Goal: Information Seeking & Learning: Understand process/instructions

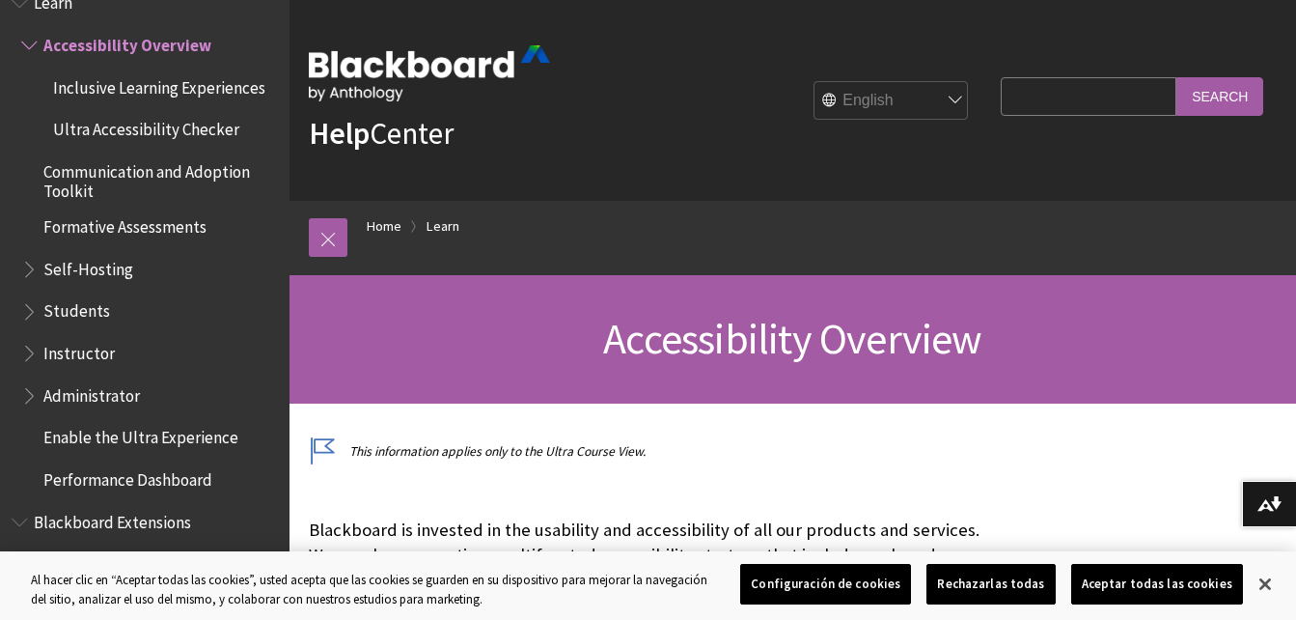
click at [942, 101] on select "English عربية Català Cymraeg Deutsch Español Suomi Français עברית Italiano 日本語 …" at bounding box center [891, 101] width 154 height 39
select select "/es-es/Learn/Accessibility_Overview"
click at [814, 82] on select "English عربية Català Cymraeg Deutsch Español Suomi Français עברית Italiano 日本語 …" at bounding box center [891, 101] width 154 height 39
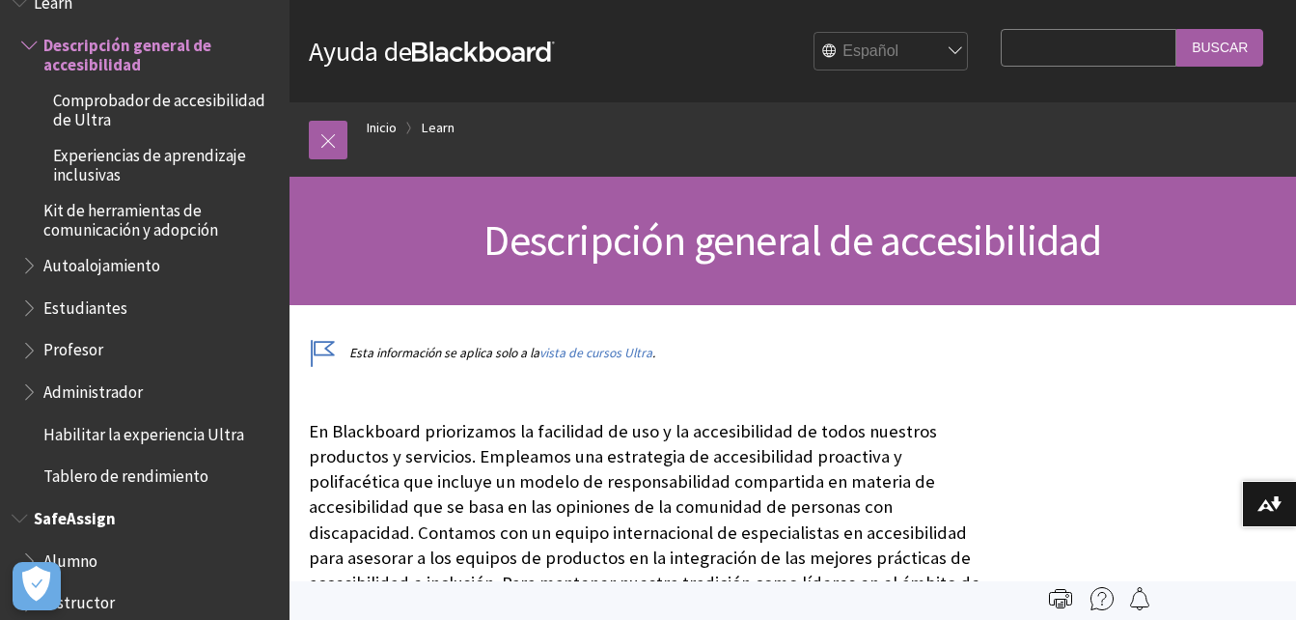
click at [66, 518] on span "SafeAssign" at bounding box center [75, 515] width 82 height 26
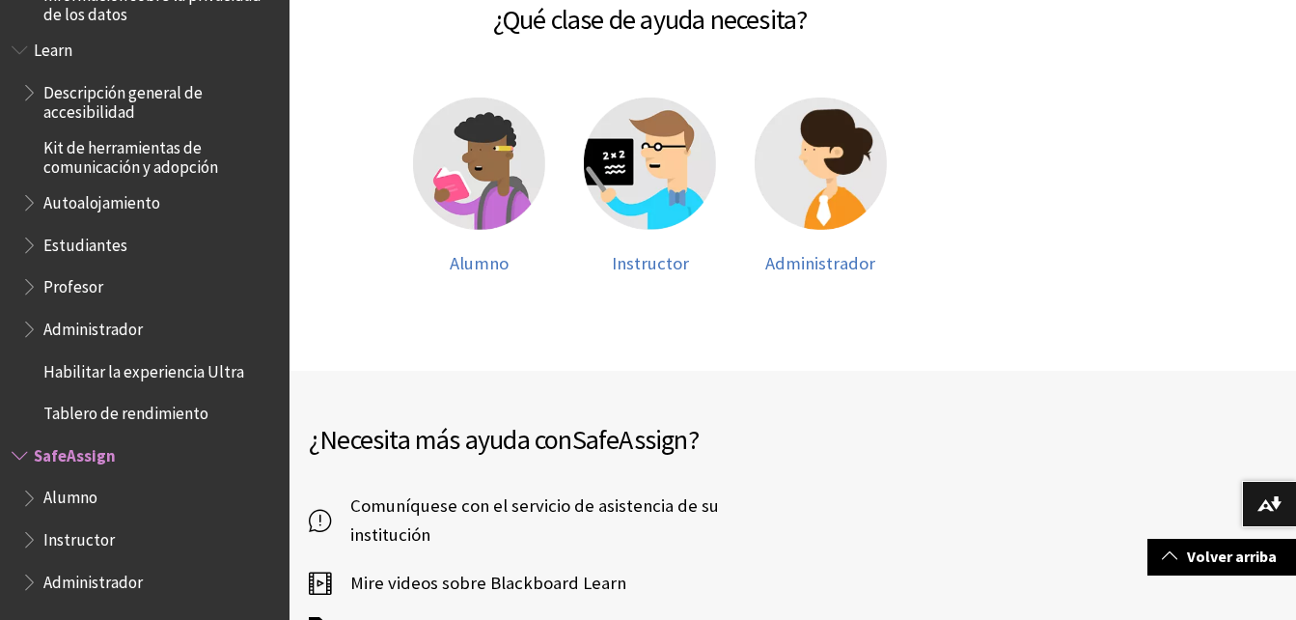
scroll to position [345, 0]
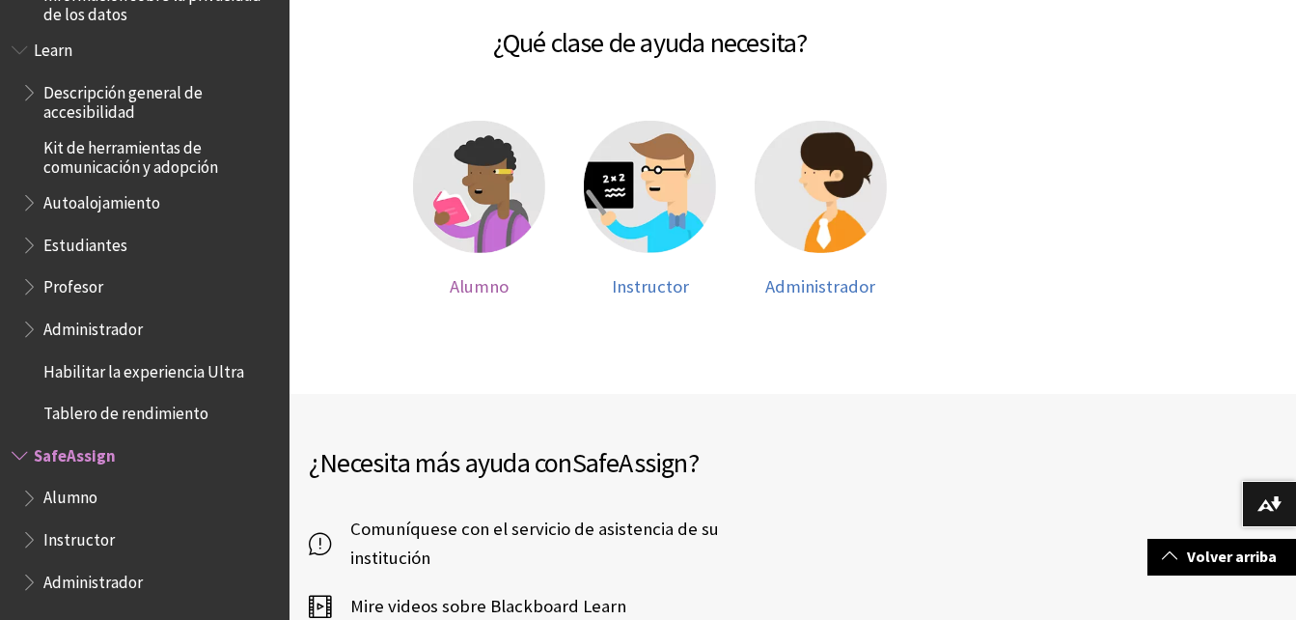
click at [491, 187] on img at bounding box center [479, 187] width 132 height 132
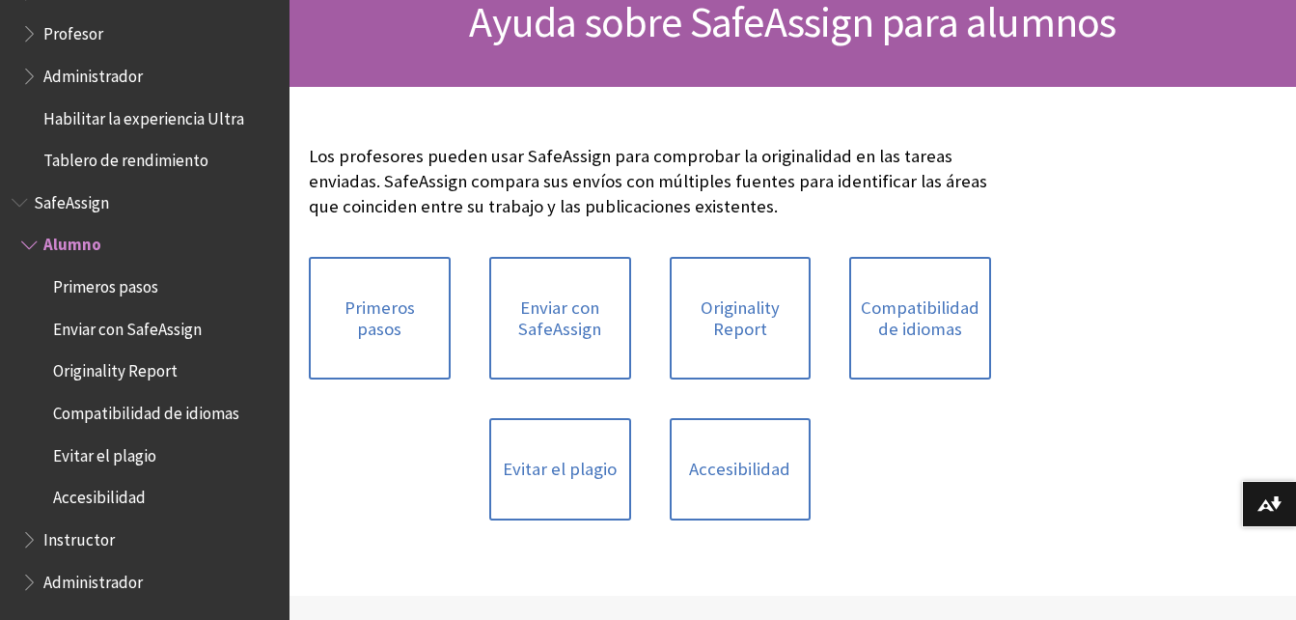
scroll to position [224, 0]
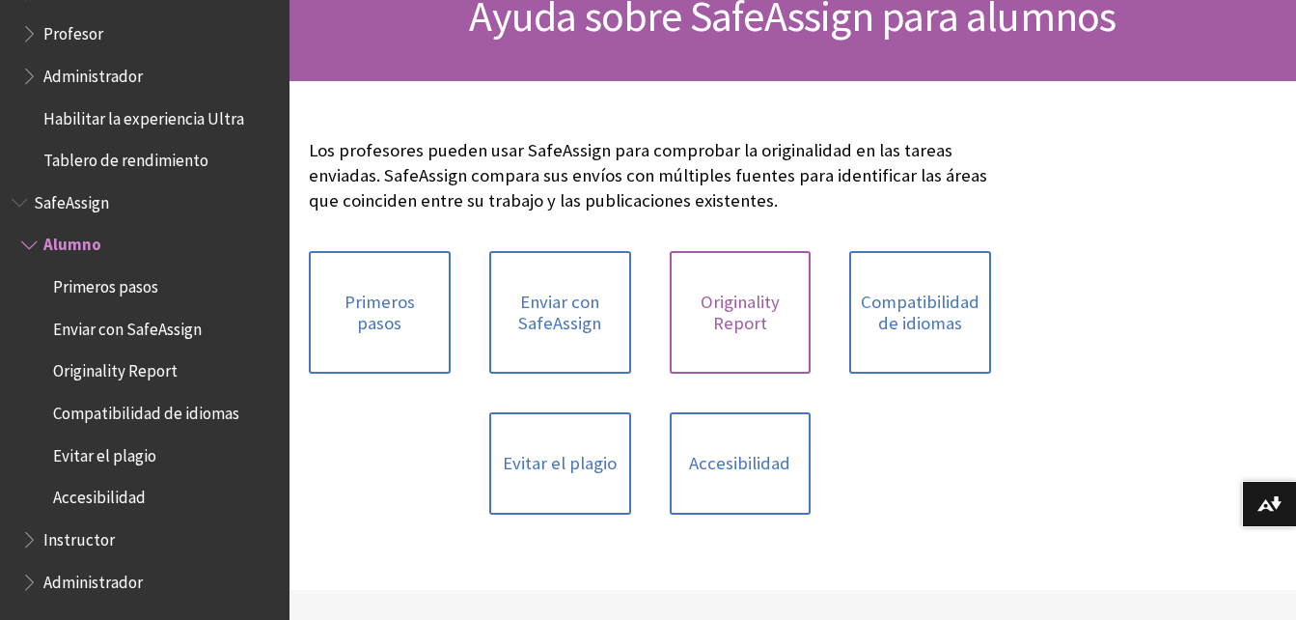
click at [716, 300] on link "Originality Report" at bounding box center [741, 312] width 142 height 123
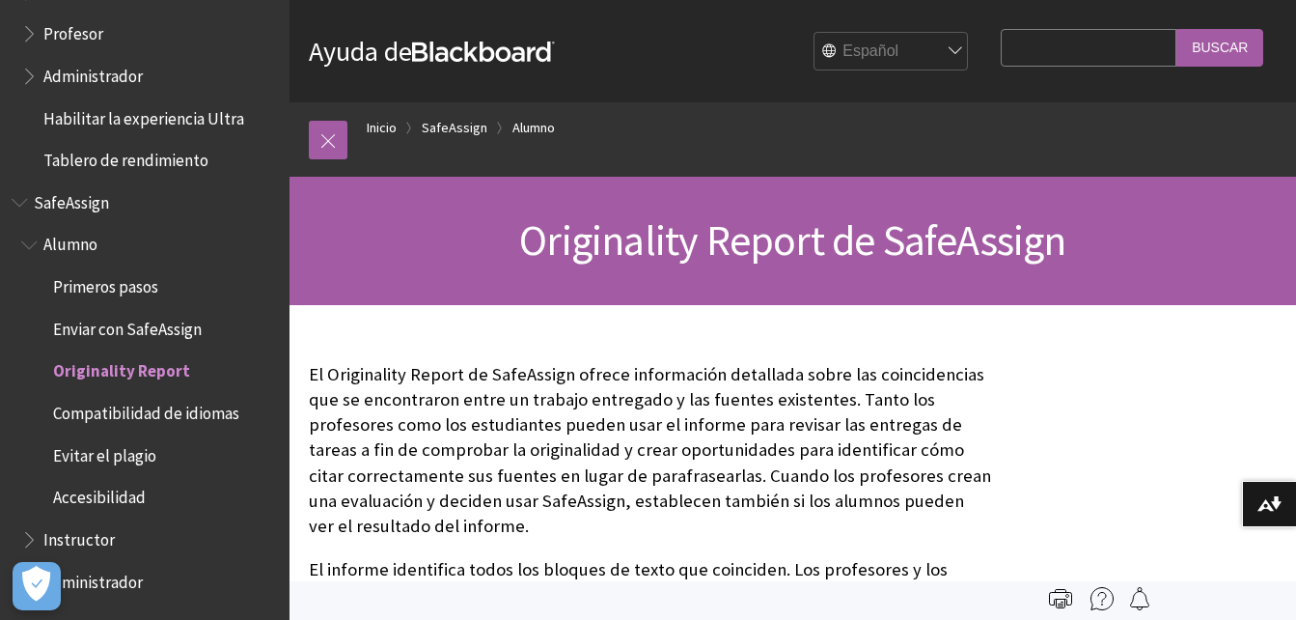
click at [108, 329] on span "Enviar con SafeAssign" at bounding box center [127, 326] width 149 height 26
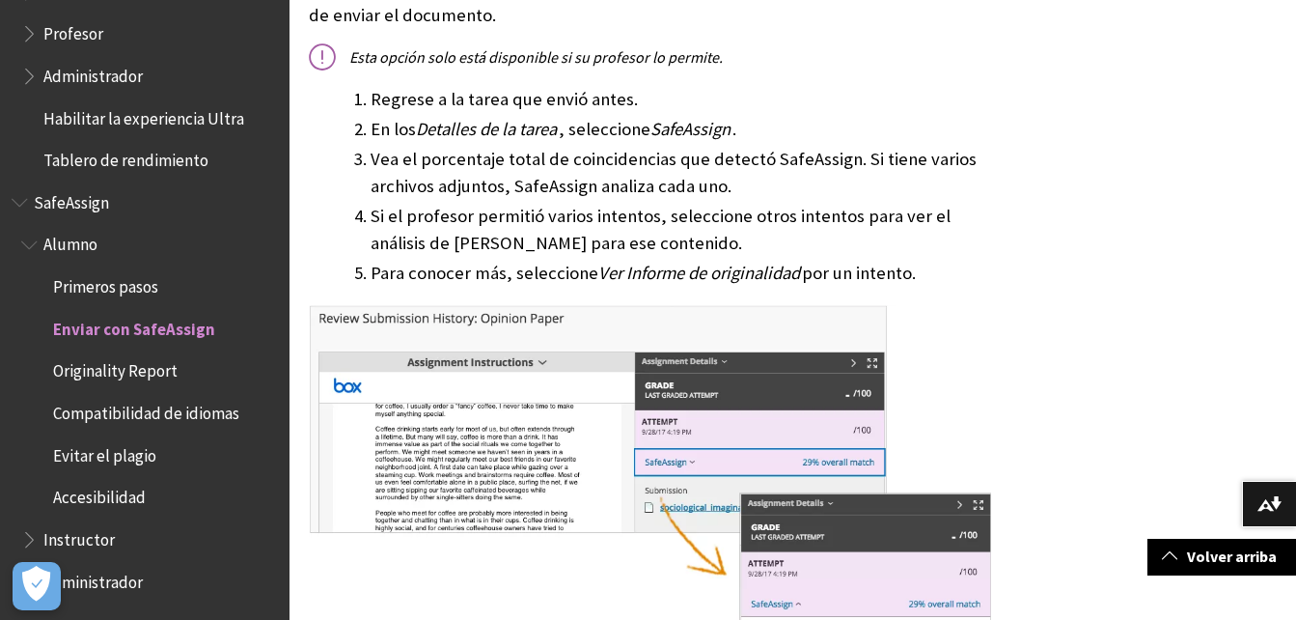
scroll to position [1621, 0]
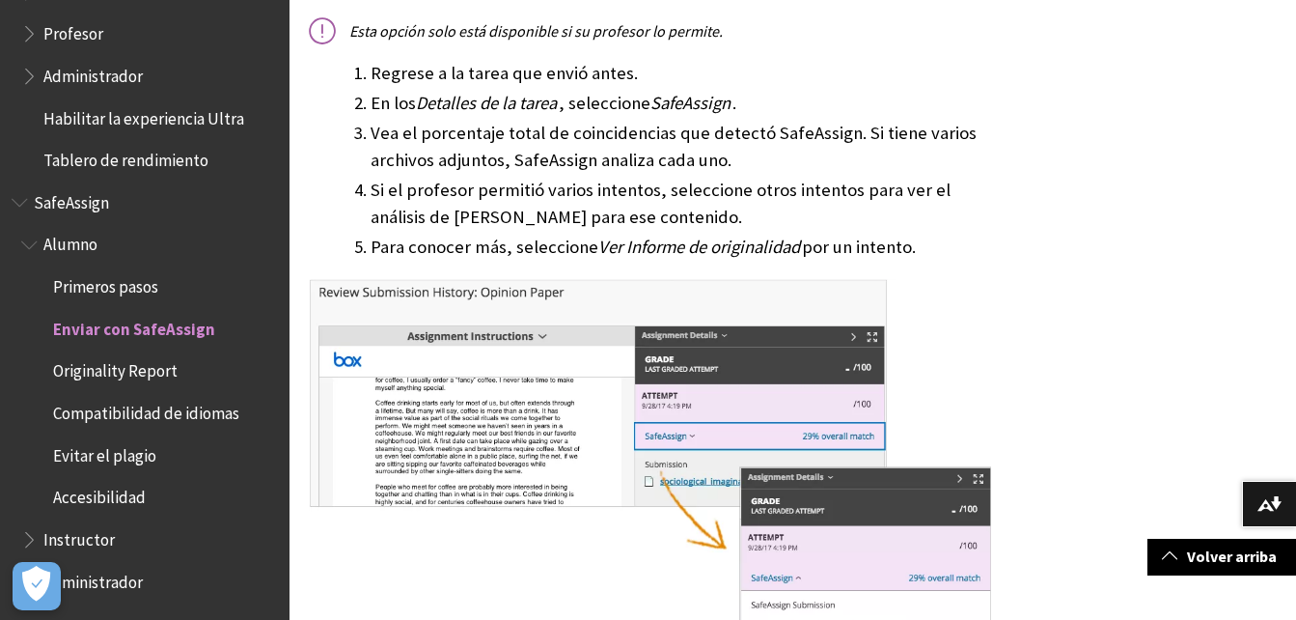
click at [96, 459] on span "Evitar el plagio" at bounding box center [104, 452] width 103 height 26
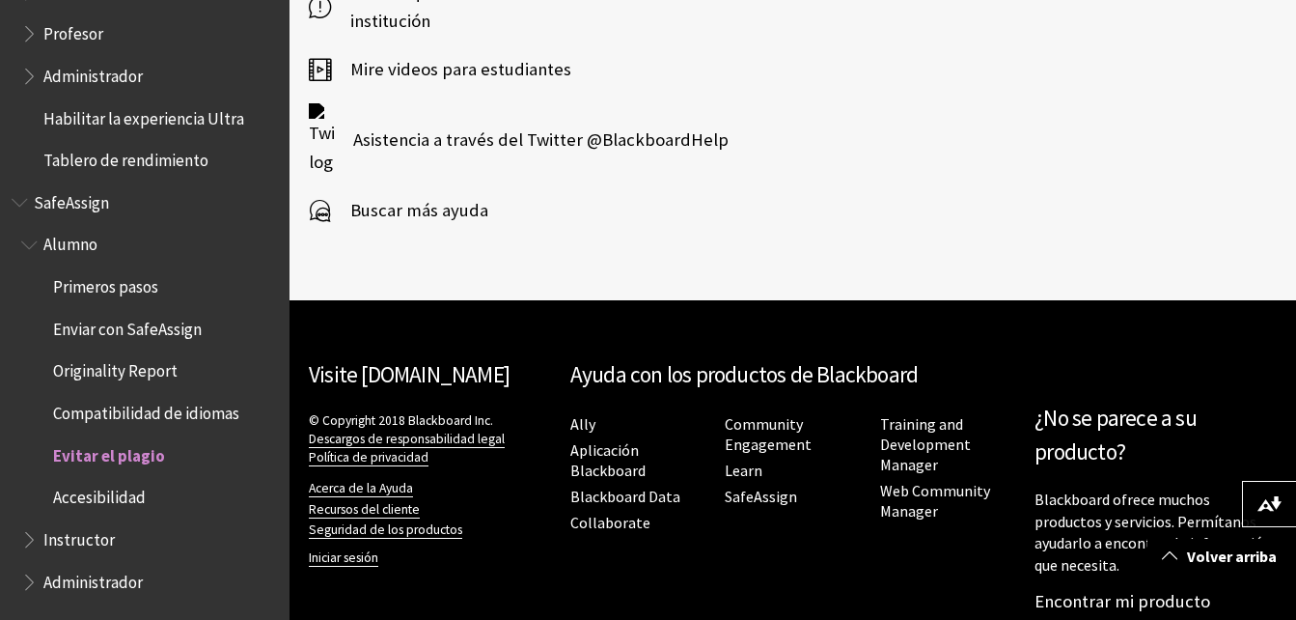
scroll to position [2330, 0]
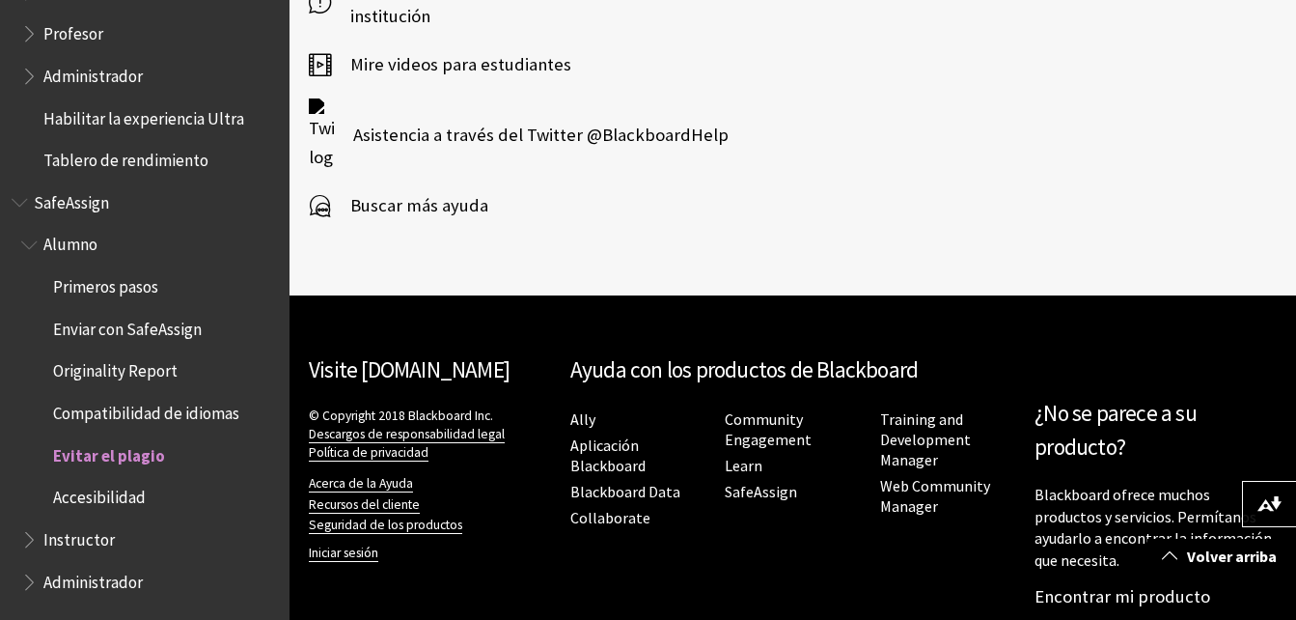
click at [66, 206] on span "SafeAssign" at bounding box center [71, 199] width 75 height 26
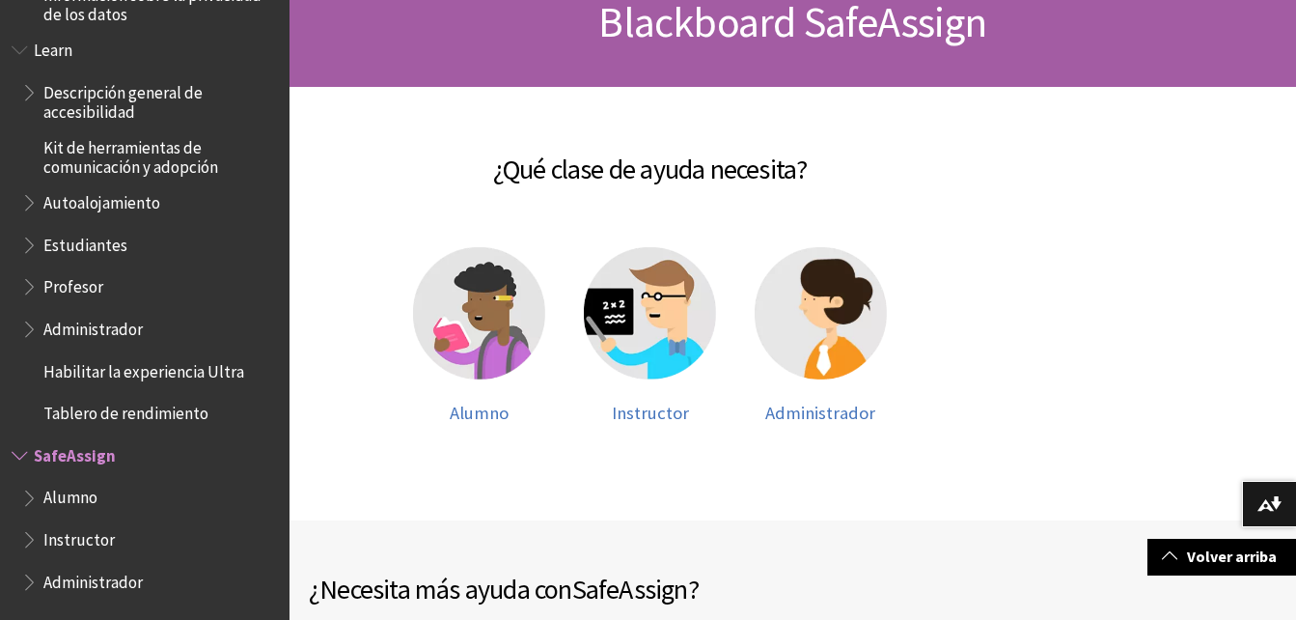
scroll to position [187, 0]
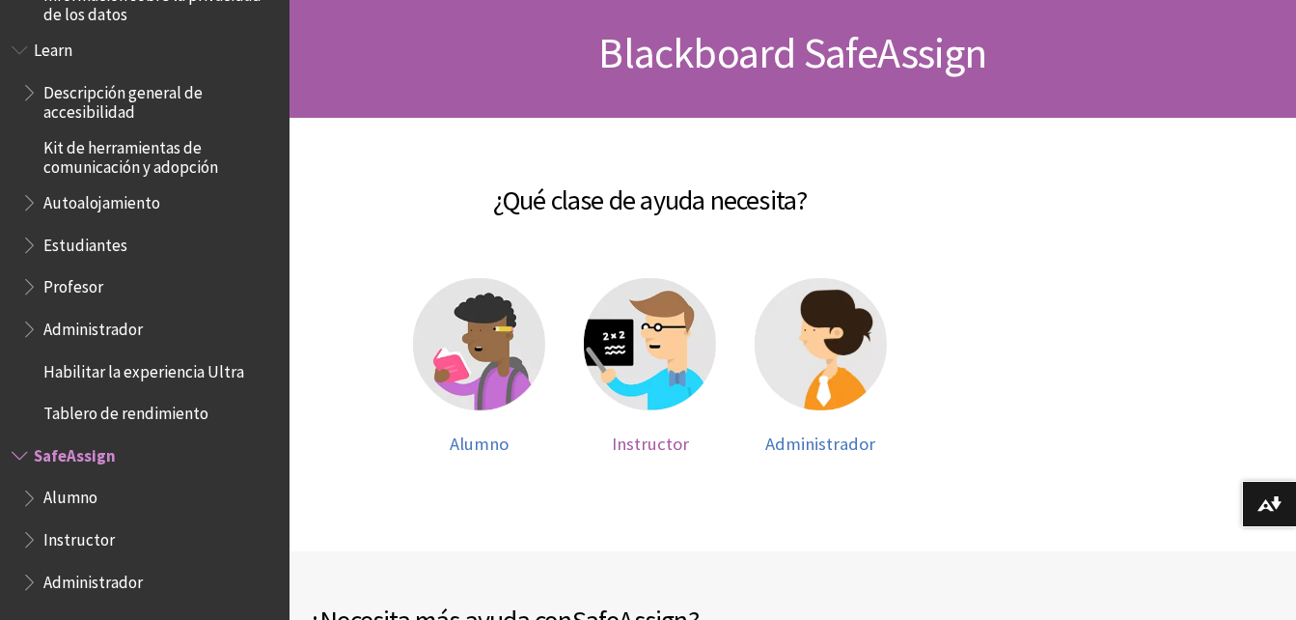
click at [624, 348] on img at bounding box center [650, 344] width 132 height 132
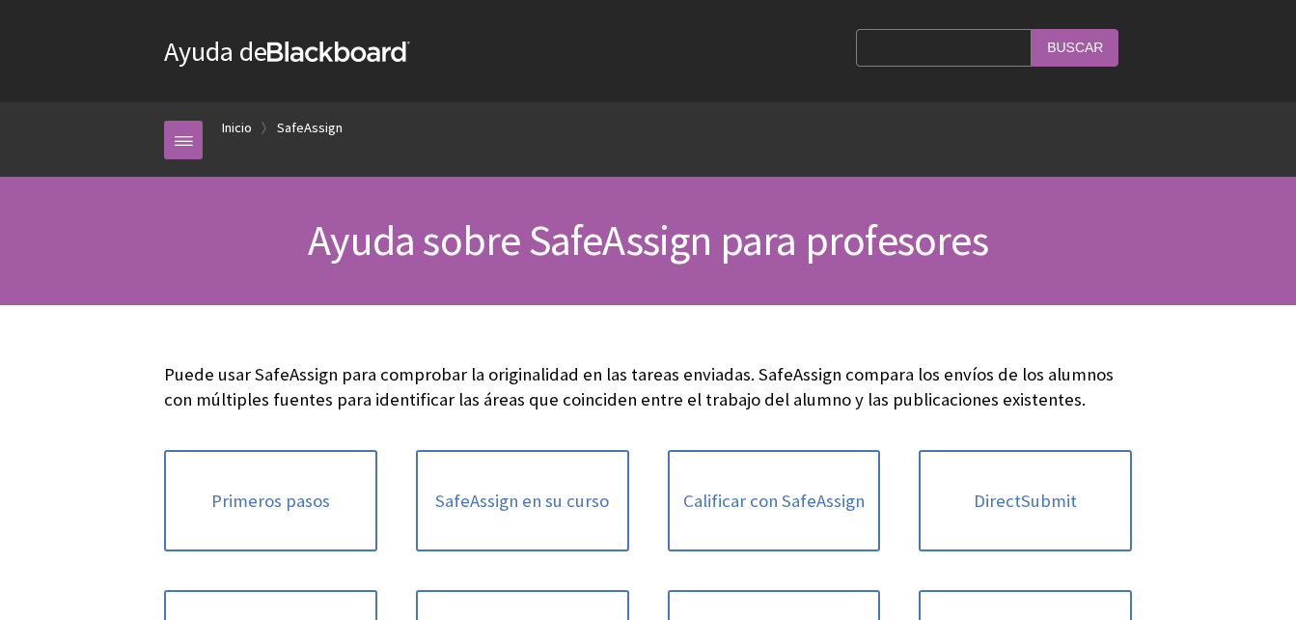
scroll to position [1795, 0]
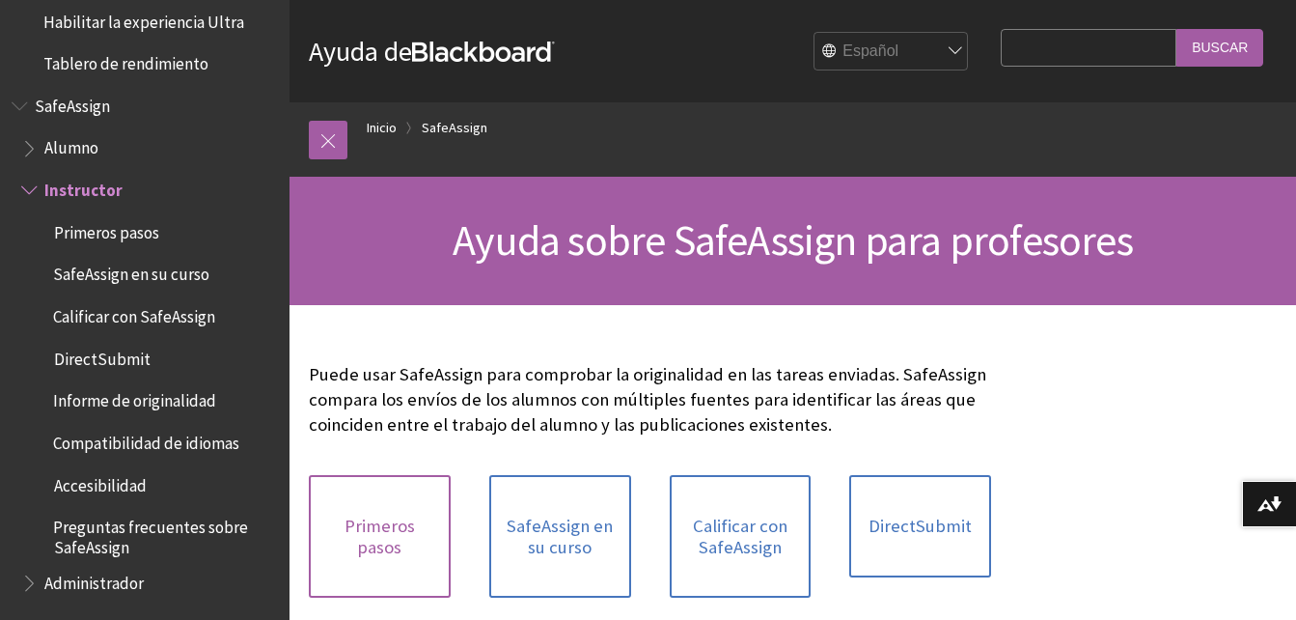
click at [372, 527] on link "Primeros pasos" at bounding box center [380, 536] width 142 height 123
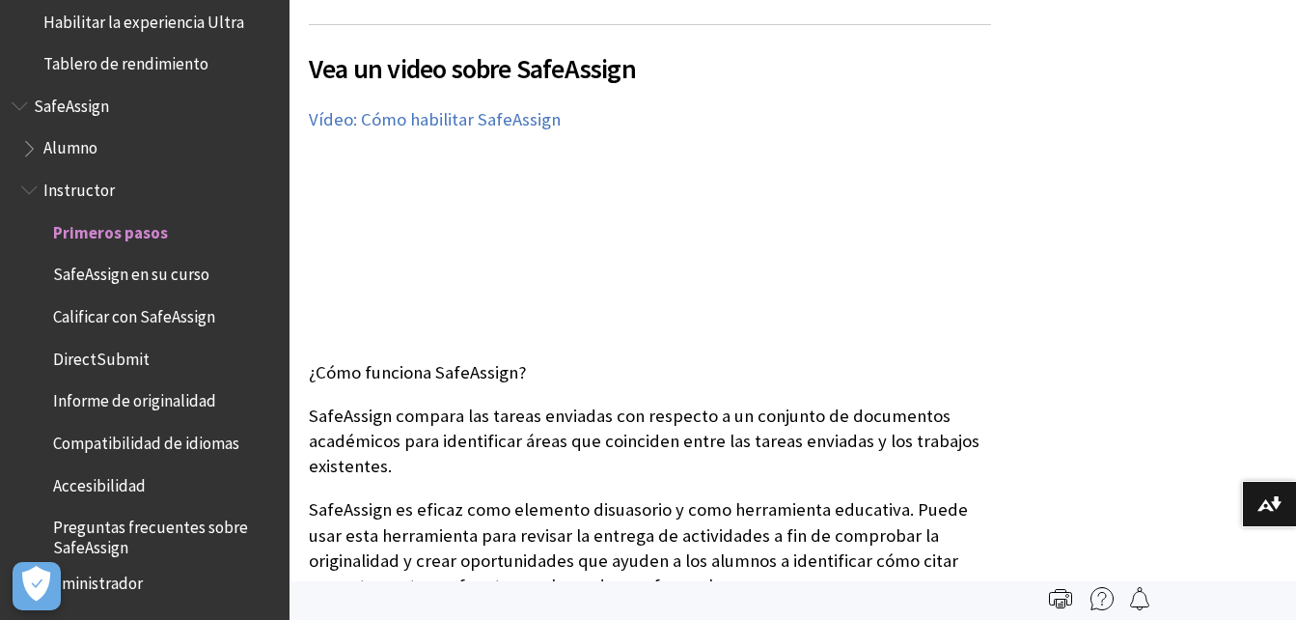
scroll to position [130, 0]
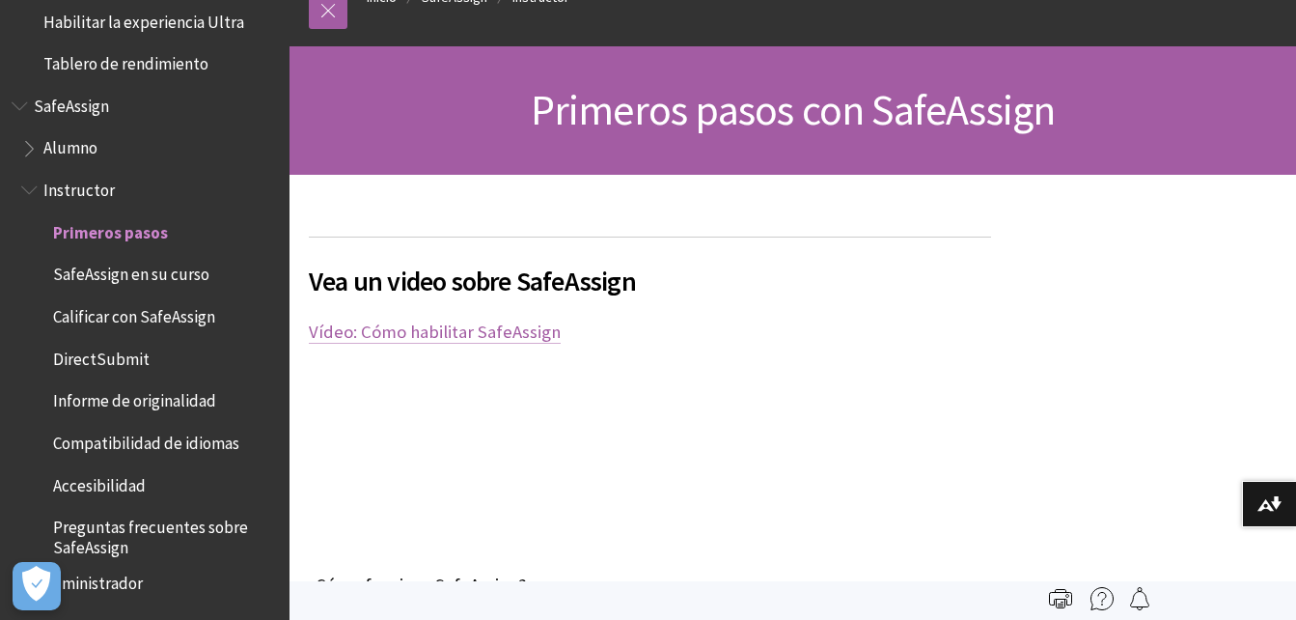
click at [456, 335] on link "Vídeo: Cómo habilitar SafeAssign" at bounding box center [435, 331] width 252 height 23
click at [68, 101] on span "SafeAssign" at bounding box center [71, 103] width 75 height 26
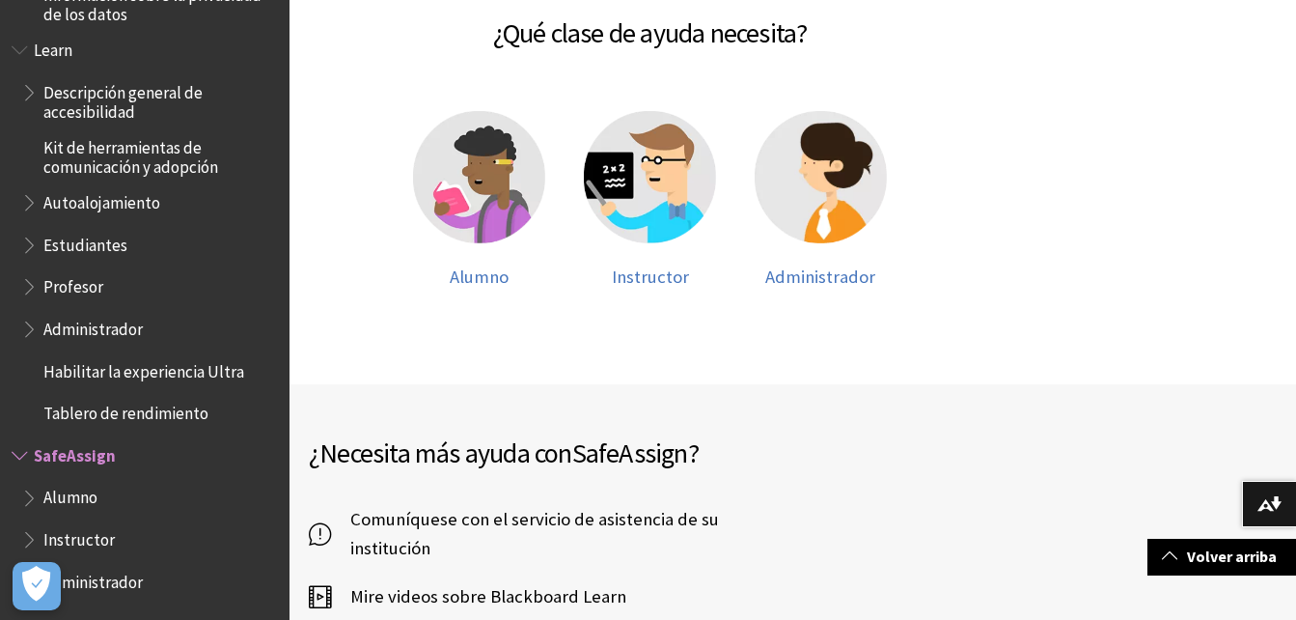
scroll to position [352, 0]
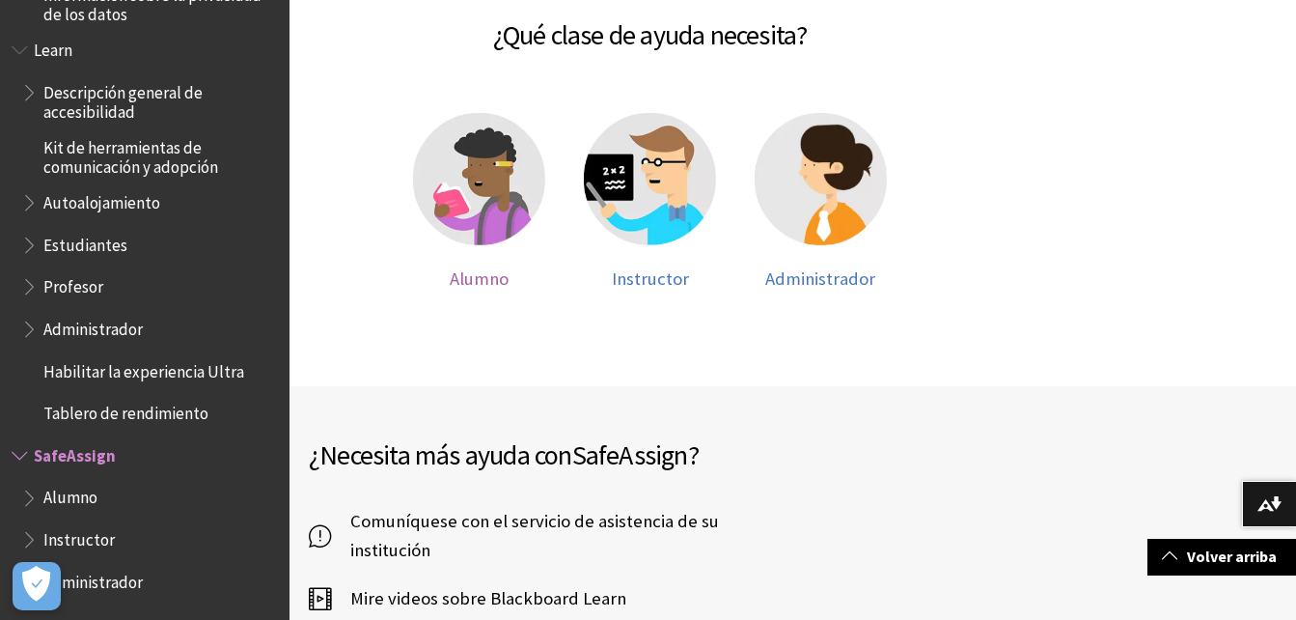
click at [472, 179] on img at bounding box center [479, 179] width 132 height 132
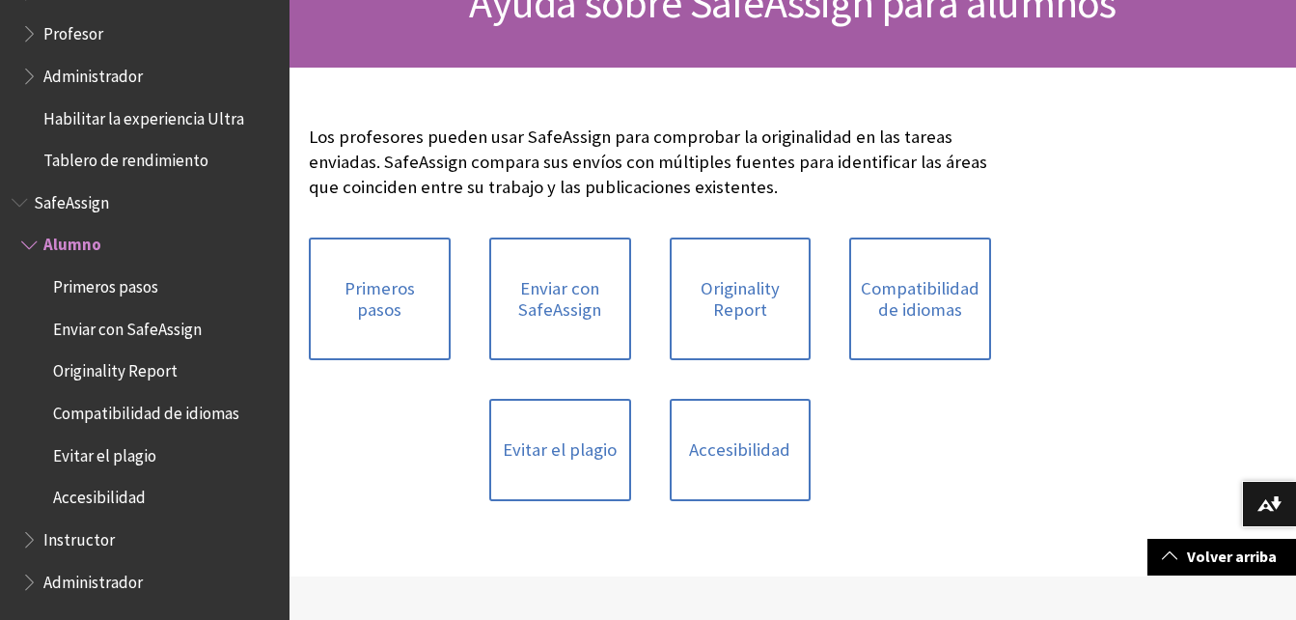
scroll to position [240, 0]
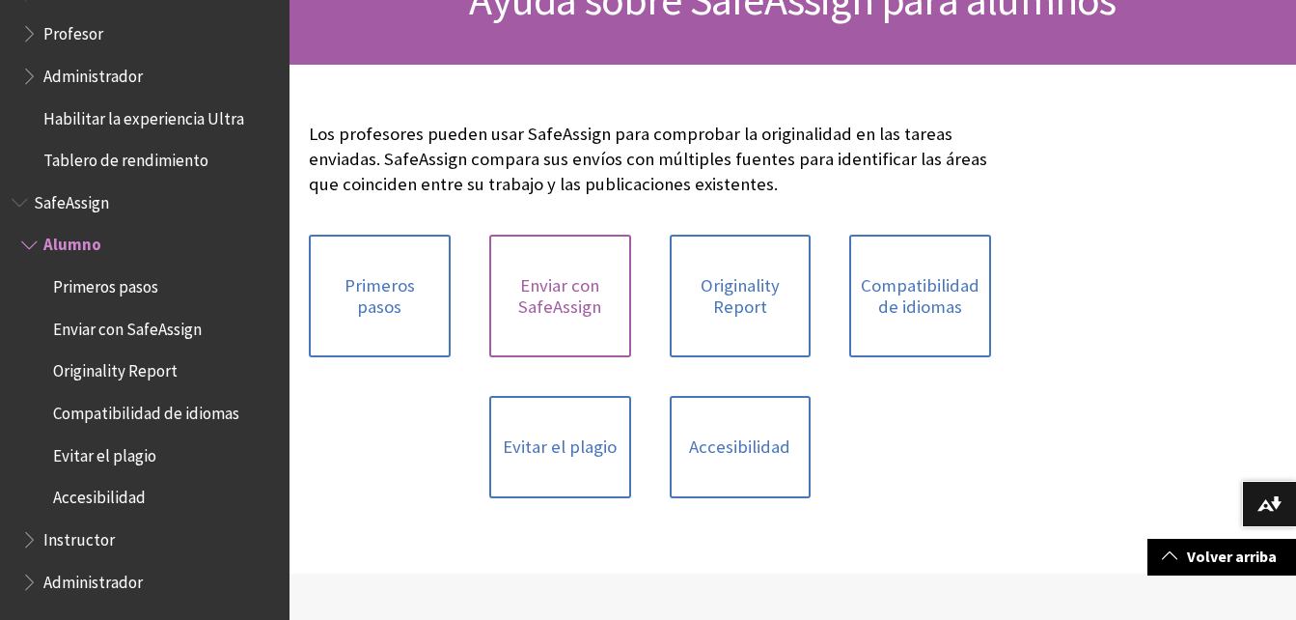
click at [552, 292] on link "Enviar con SafeAssign" at bounding box center [560, 295] width 142 height 123
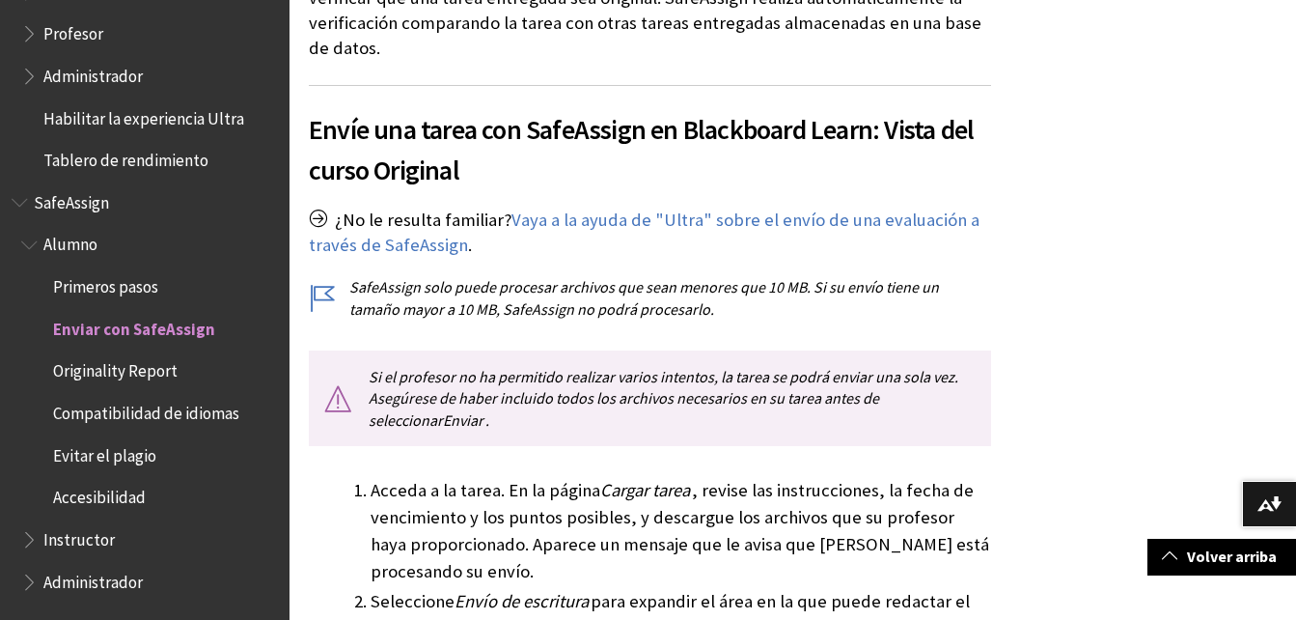
scroll to position [410, 0]
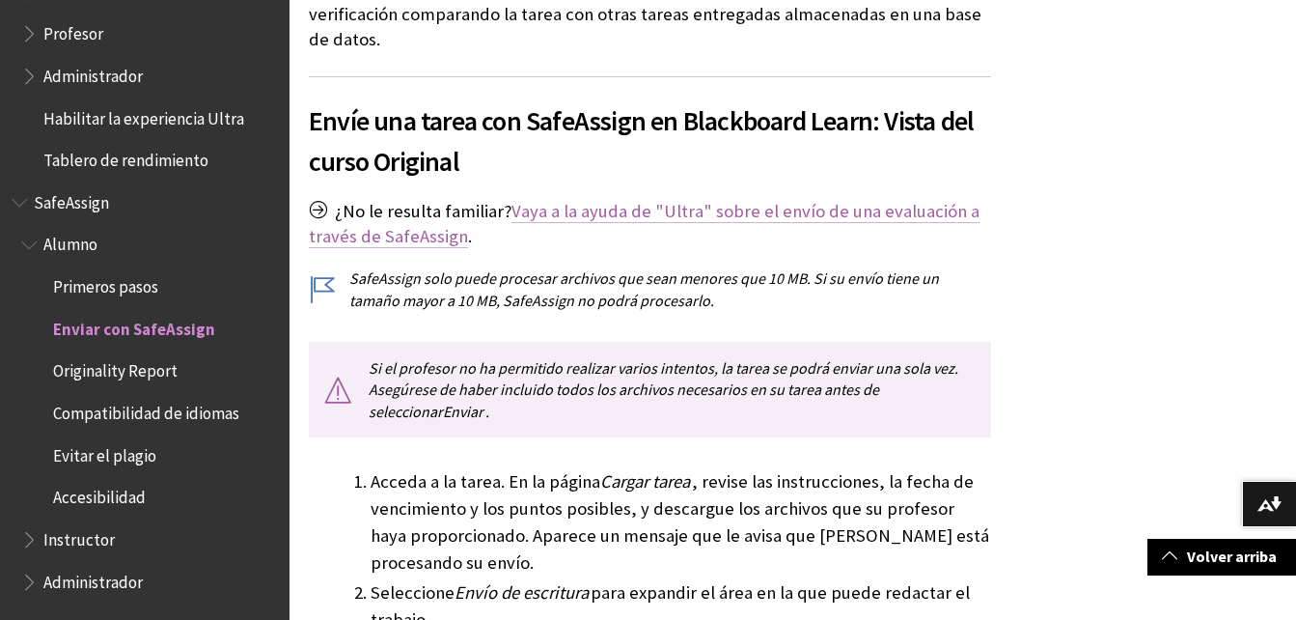
click at [675, 212] on link "Vaya a la ayuda de "Ultra" sobre el envío de una evaluación a través de SafeAss…" at bounding box center [644, 224] width 671 height 48
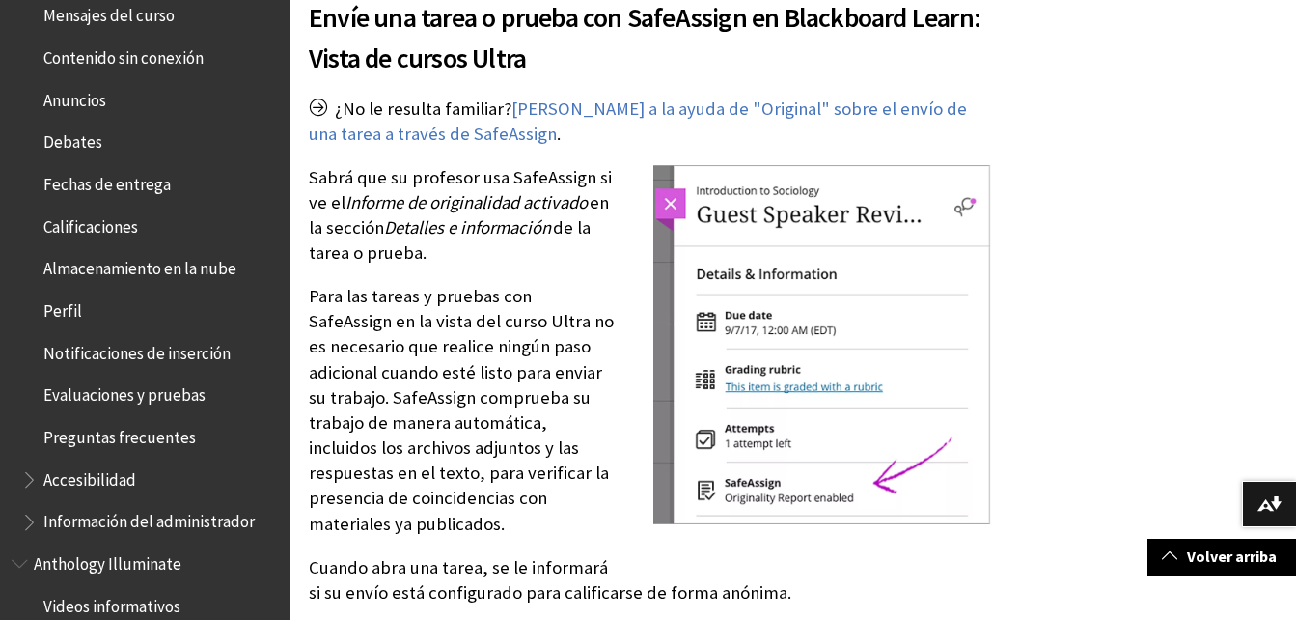
scroll to position [502, 0]
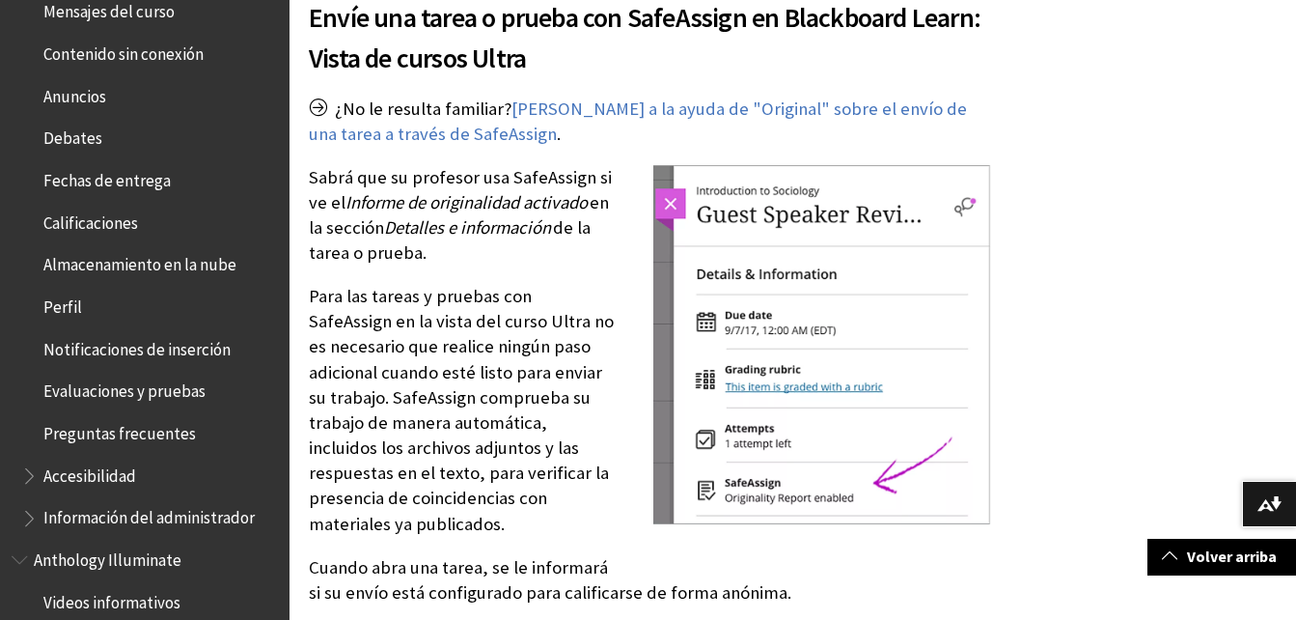
click at [61, 303] on span "Perfil" at bounding box center [62, 303] width 39 height 26
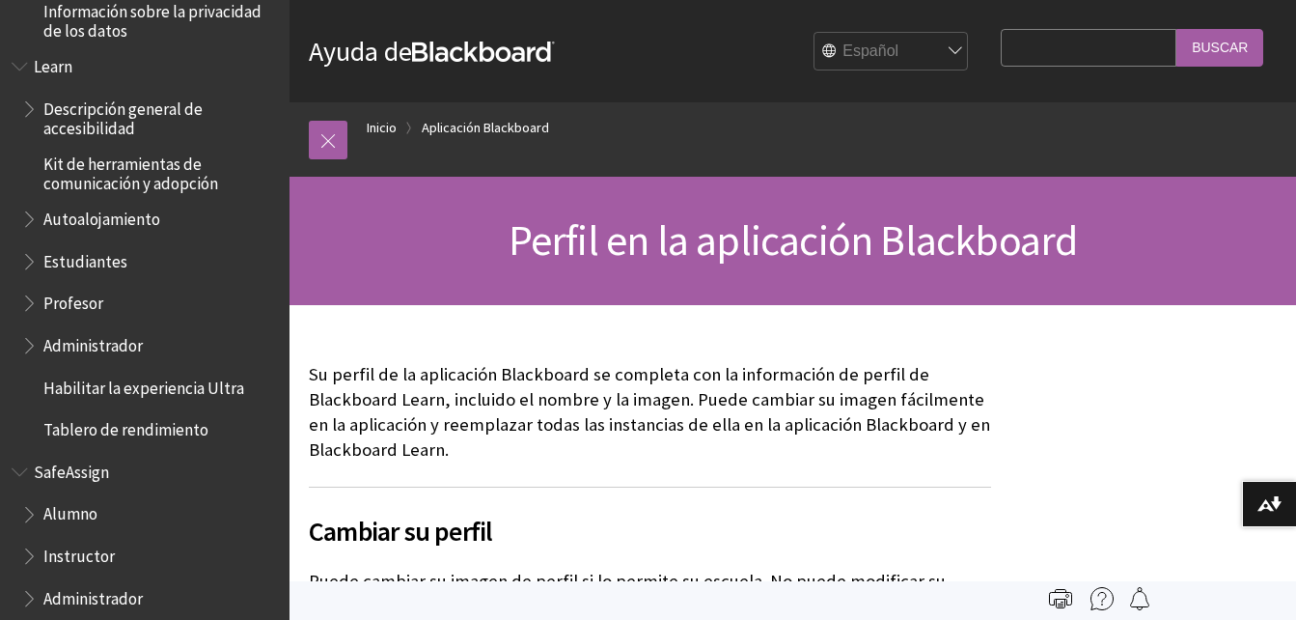
scroll to position [1446, 0]
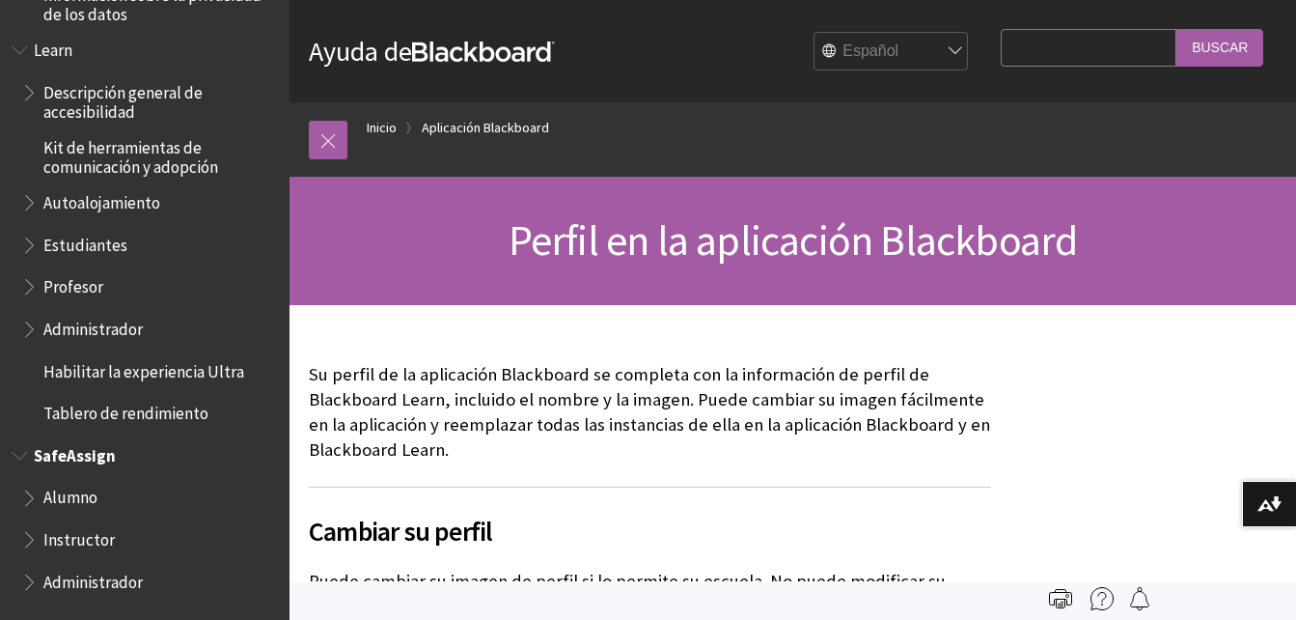
click at [59, 454] on span "SafeAssign" at bounding box center [75, 452] width 82 height 26
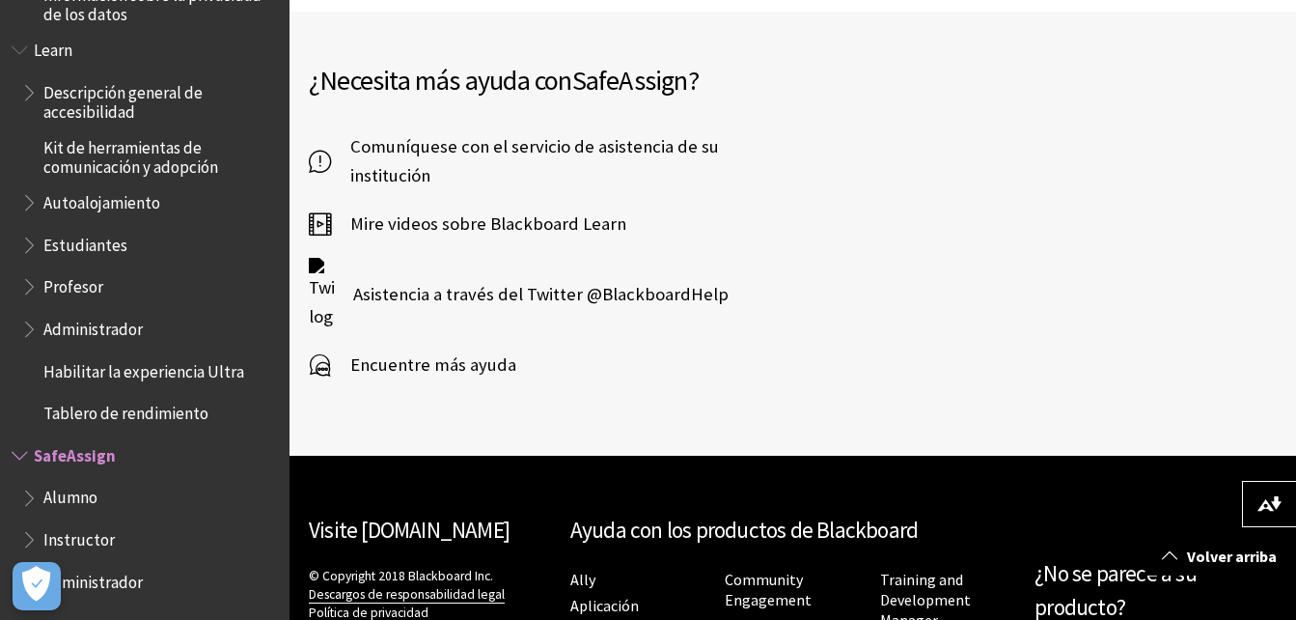
scroll to position [734, 0]
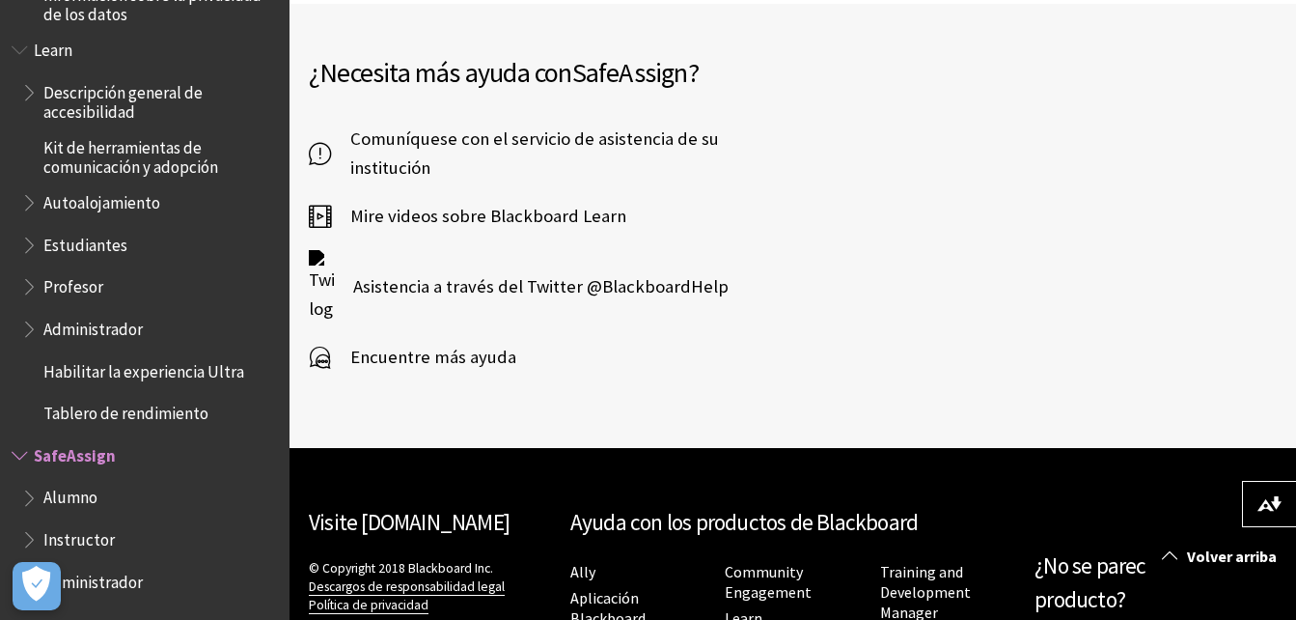
click at [417, 361] on span "Encuentre más ayuda" at bounding box center [423, 357] width 185 height 29
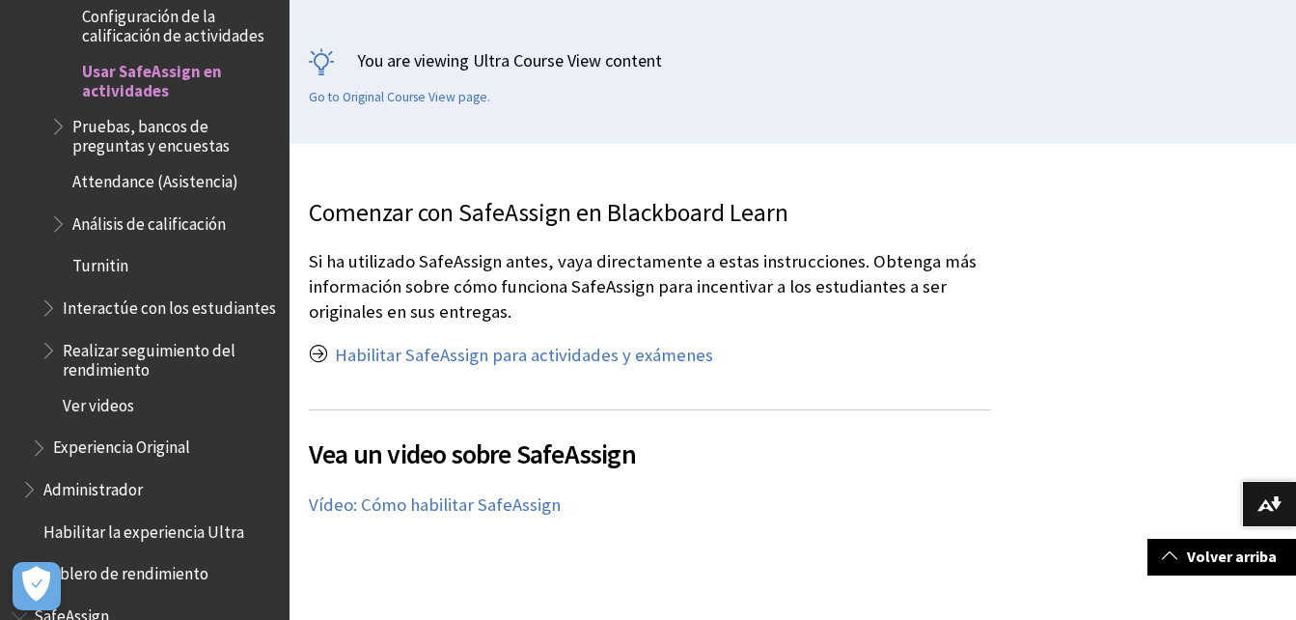
scroll to position [336, 0]
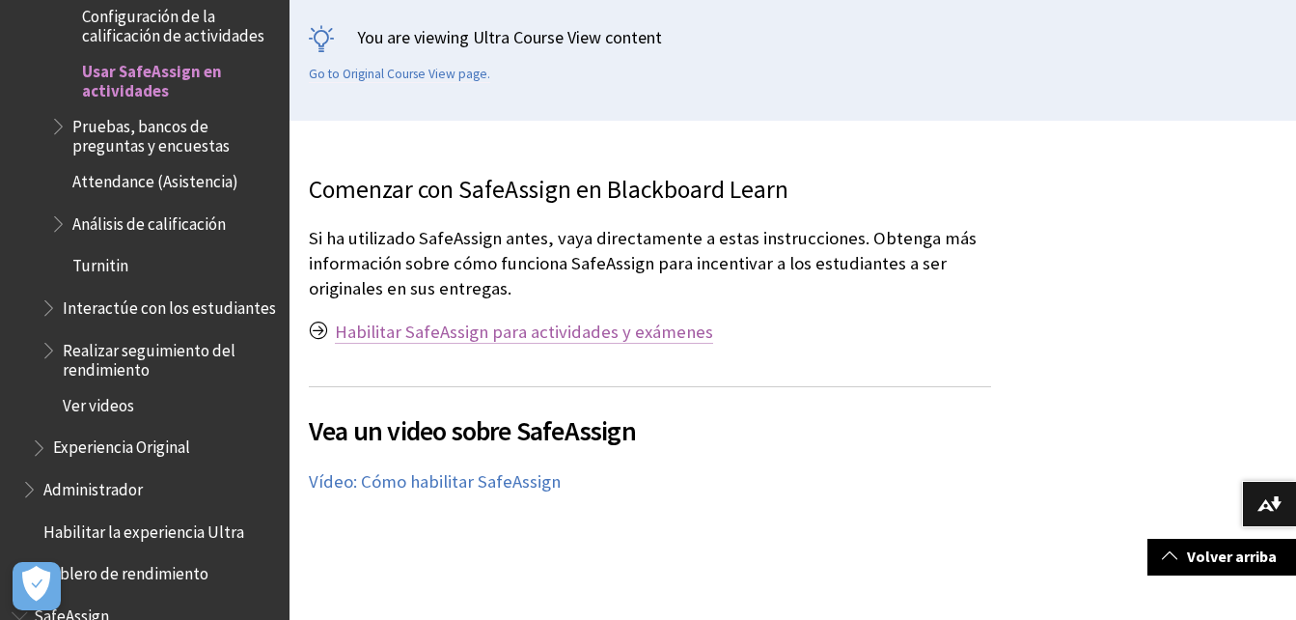
click at [482, 331] on link "Habilitar SafeAssign para actividades y exámenes" at bounding box center [524, 331] width 378 height 23
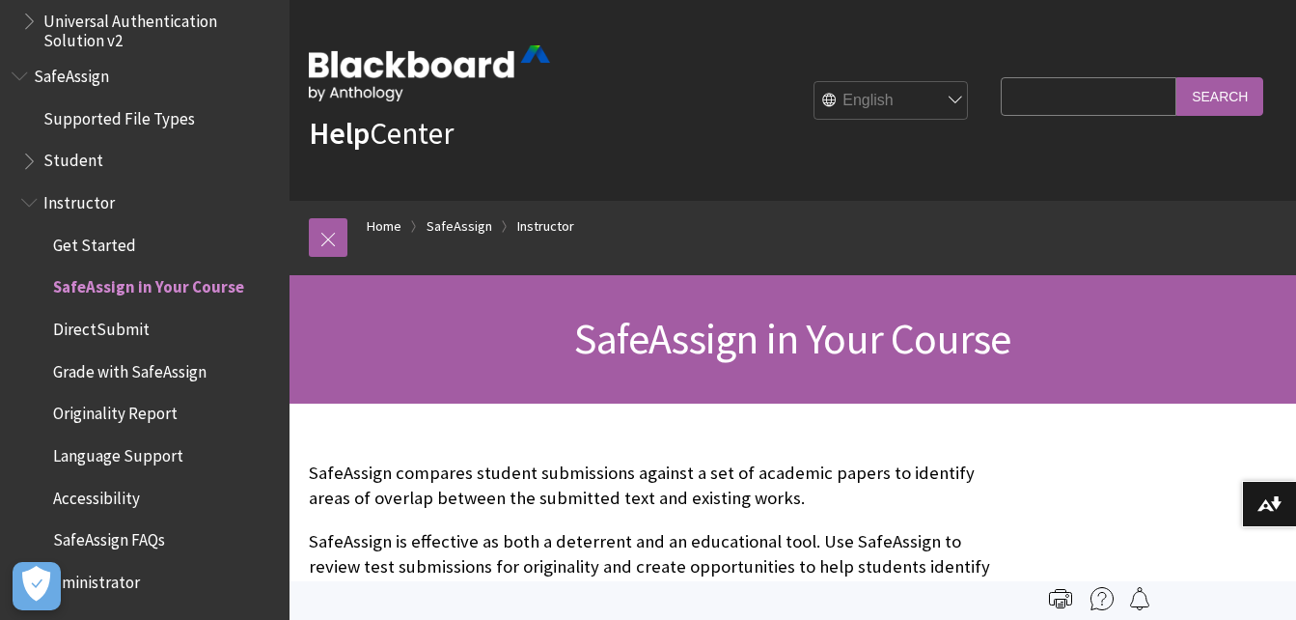
click at [943, 97] on select "English عربية Català Cymraeg Deutsch Español Suomi Français עברית Italiano 日本語 …" at bounding box center [891, 101] width 154 height 39
select select "/es-es/SafeAssign/Instructor/In_Your_Course"
click at [814, 82] on select "English عربية Català Cymraeg Deutsch Español Suomi Français עברית Italiano 日本語 …" at bounding box center [891, 101] width 154 height 39
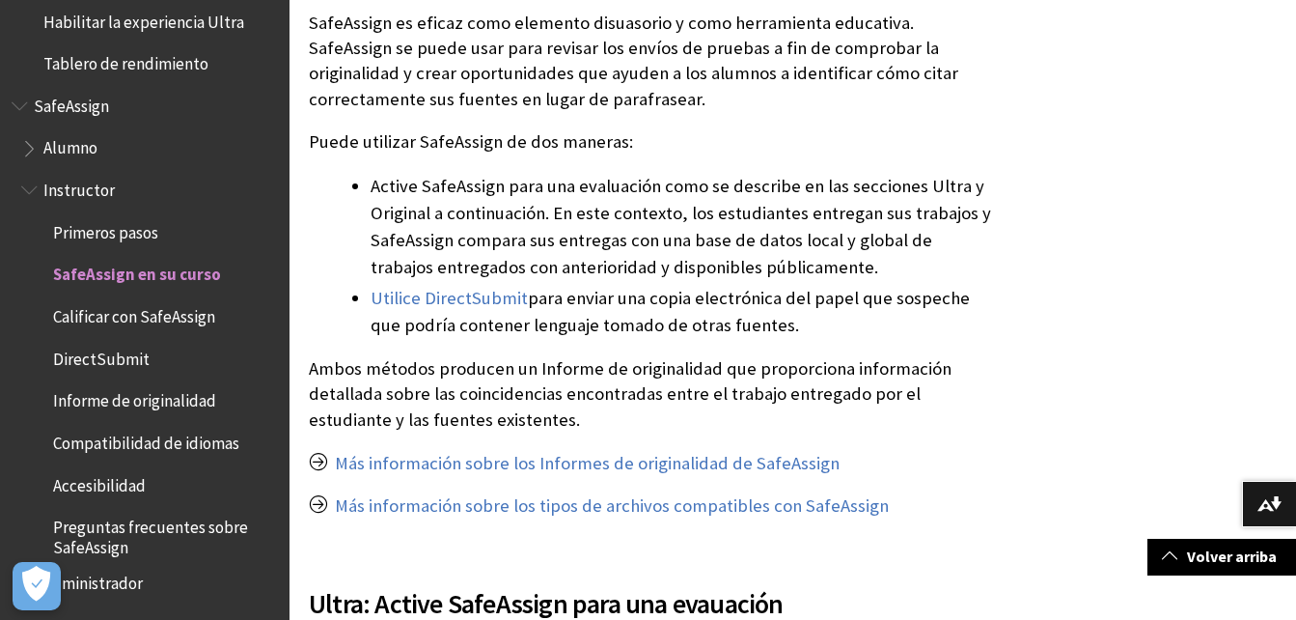
scroll to position [494, 0]
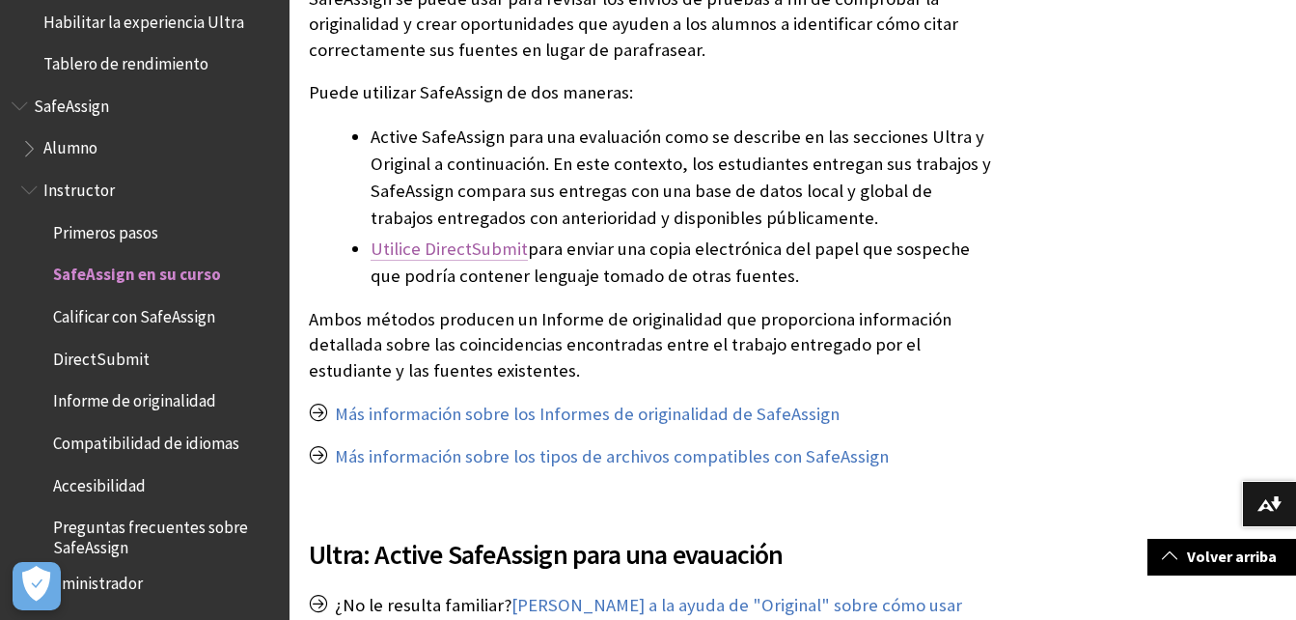
click at [475, 250] on link "Utilice DirectSubmit" at bounding box center [449, 248] width 157 height 23
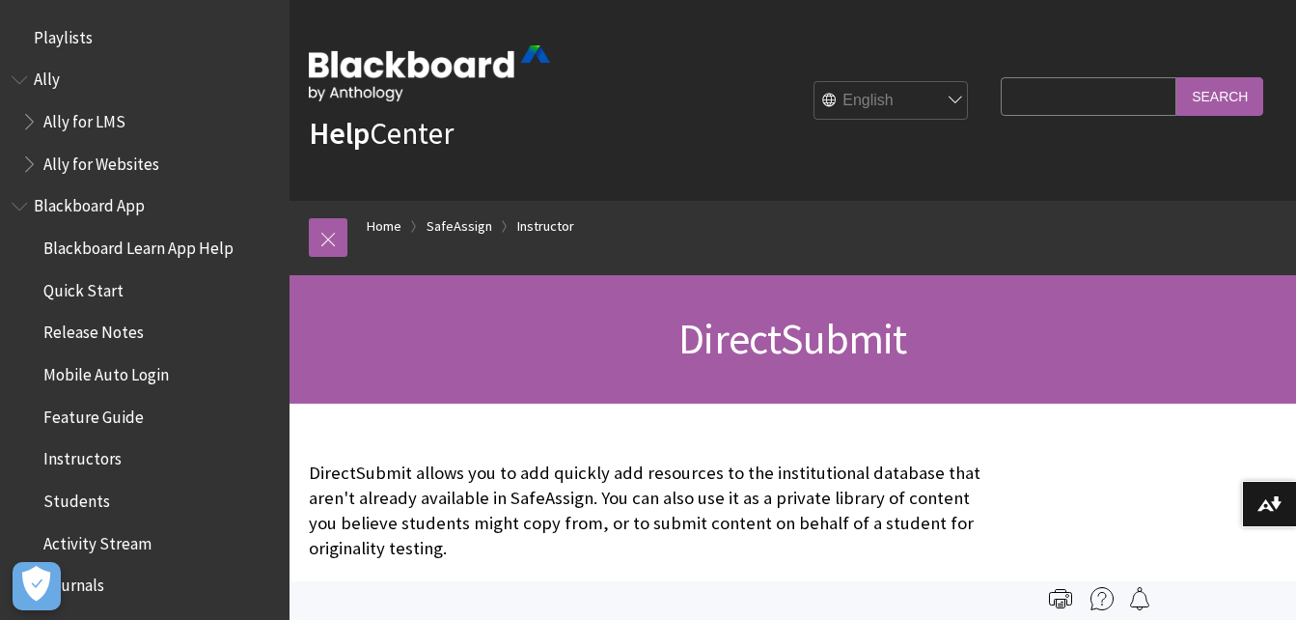
scroll to position [2401, 0]
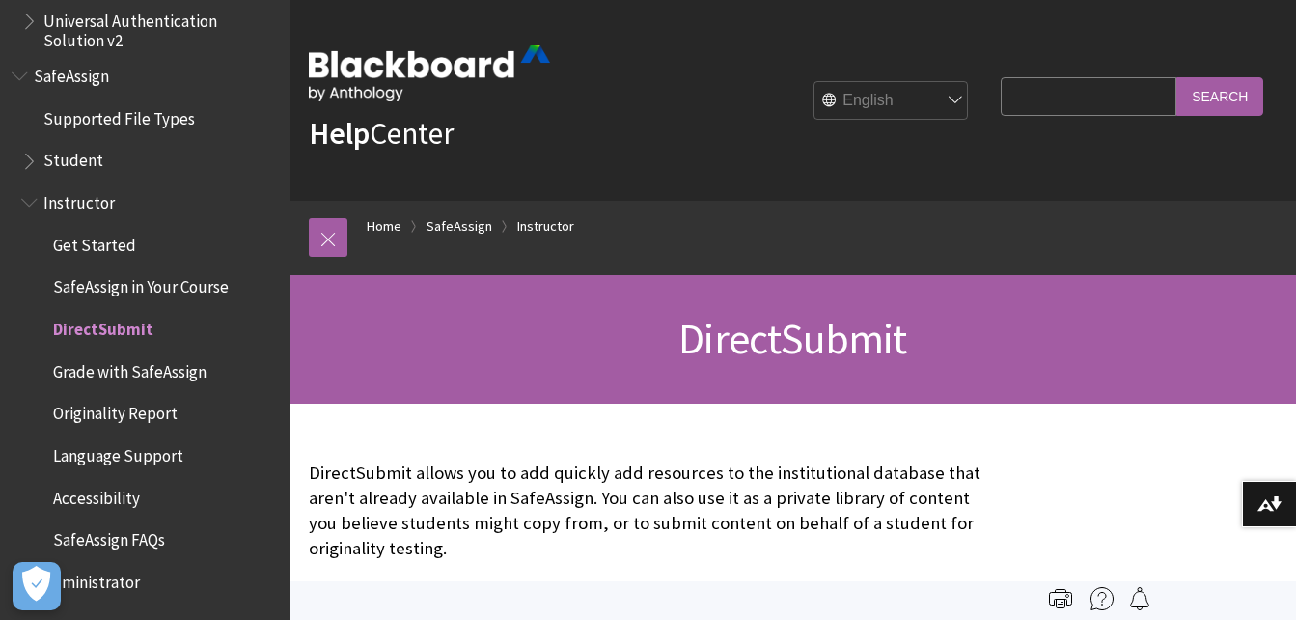
click at [938, 101] on select "English عربية Català Cymraeg Deutsch Español Suomi Français עברית Italiano 日本語 …" at bounding box center [891, 101] width 154 height 39
select select "/es-es/SafeAssign/Instructor/DirectSubmit"
click at [814, 82] on select "English عربية Català Cymraeg Deutsch Español Suomi Français עברית Italiano 日本語 …" at bounding box center [891, 101] width 154 height 39
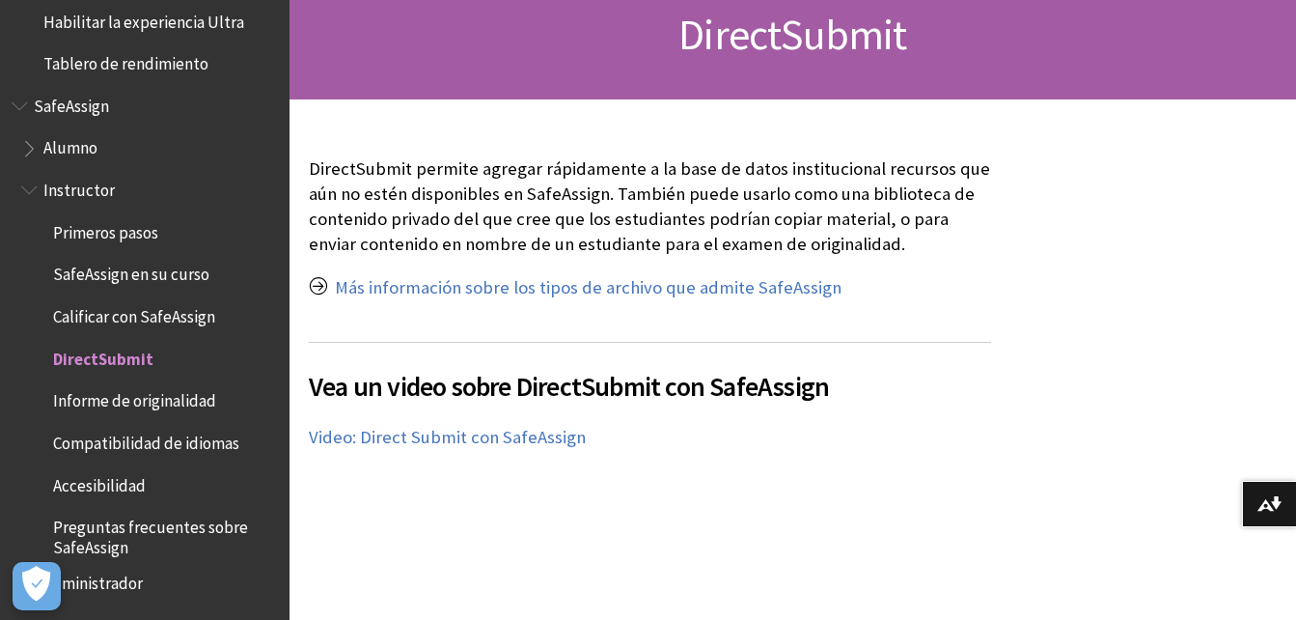
scroll to position [214, 0]
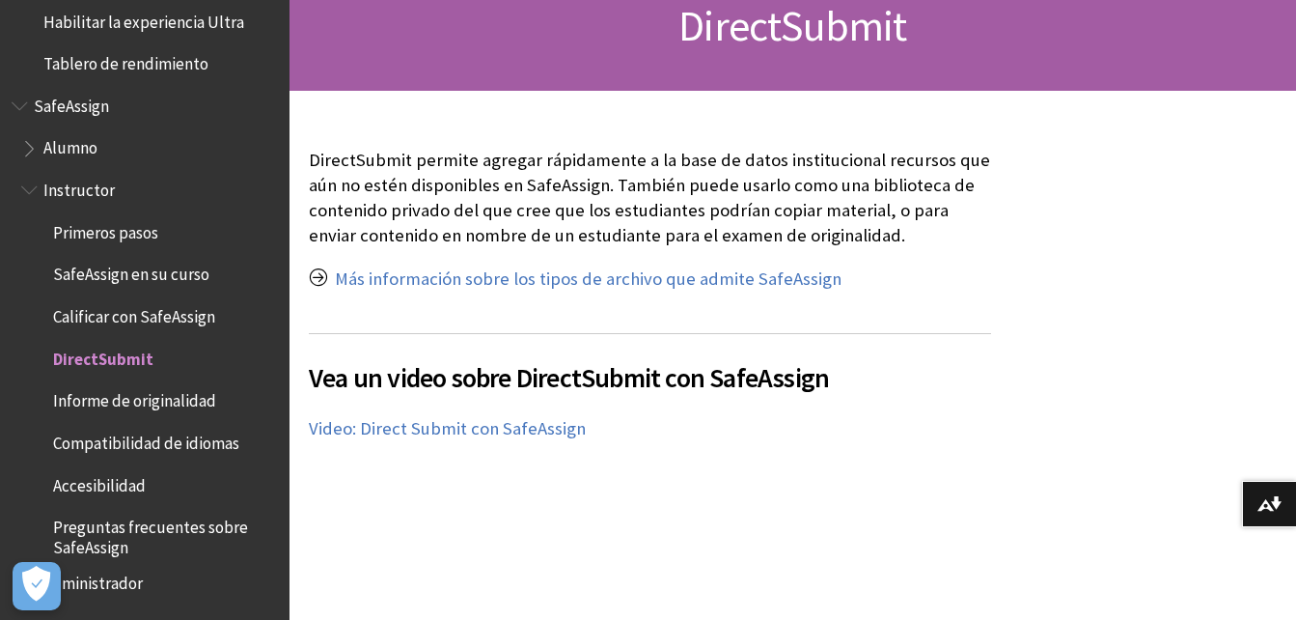
click at [60, 152] on span "Alumno" at bounding box center [70, 145] width 54 height 26
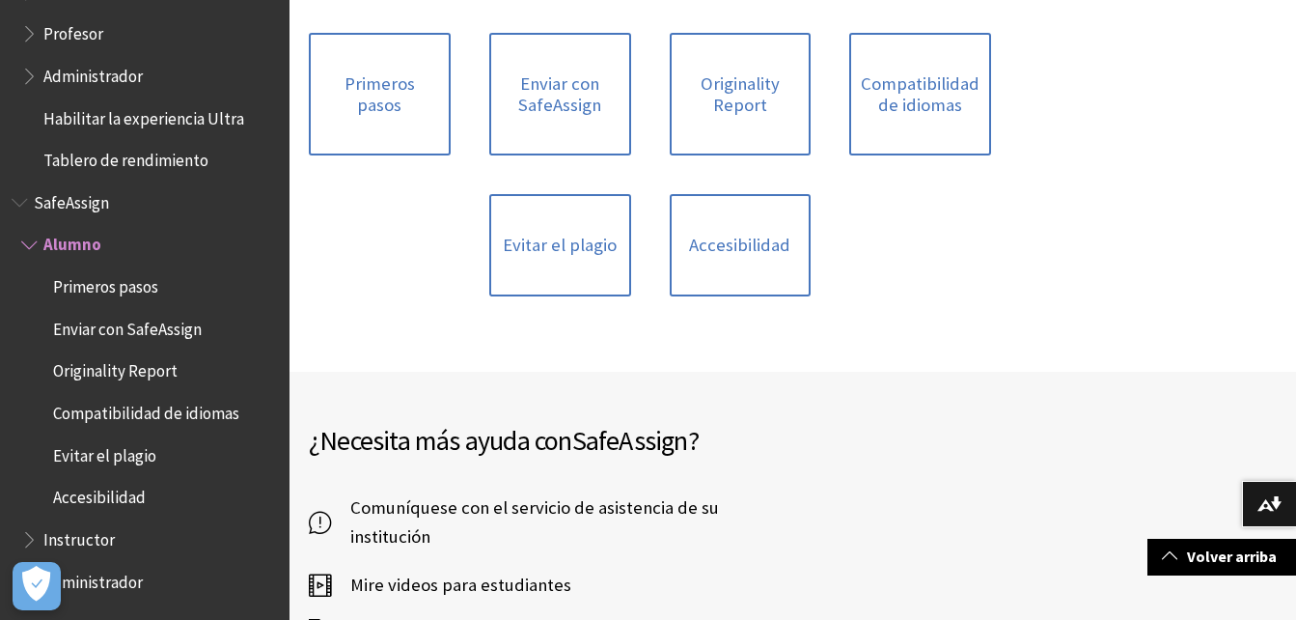
scroll to position [448, 0]
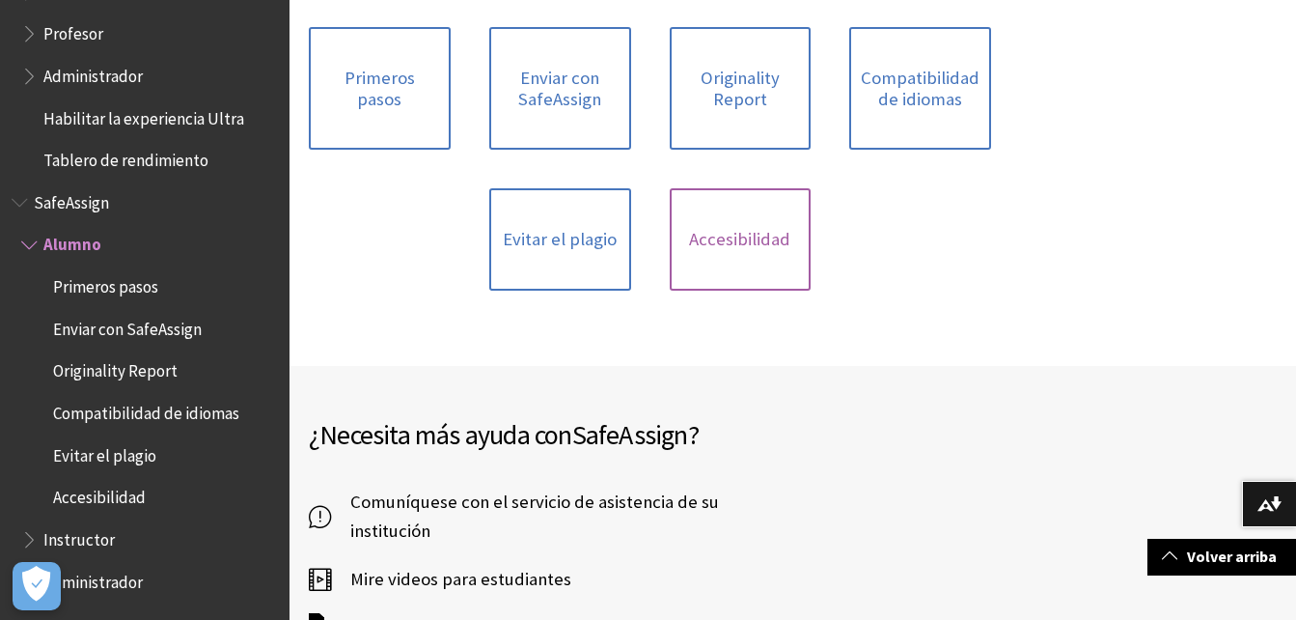
click at [736, 251] on link "Accesibilidad" at bounding box center [741, 239] width 142 height 102
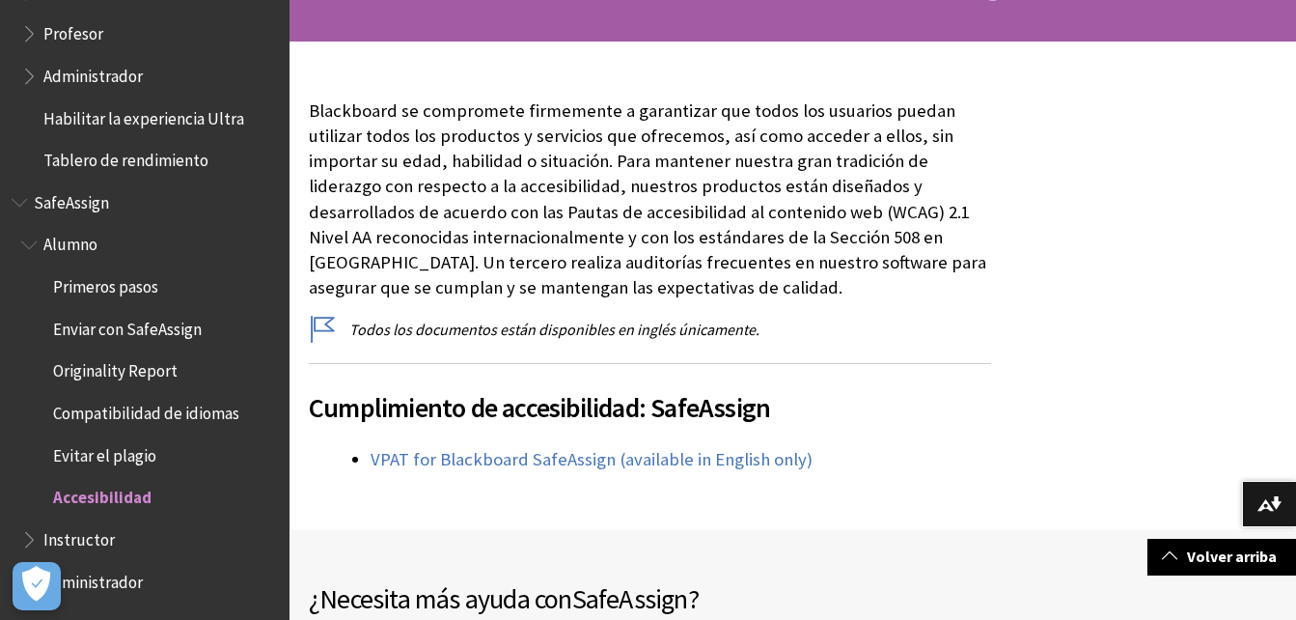
scroll to position [272, 0]
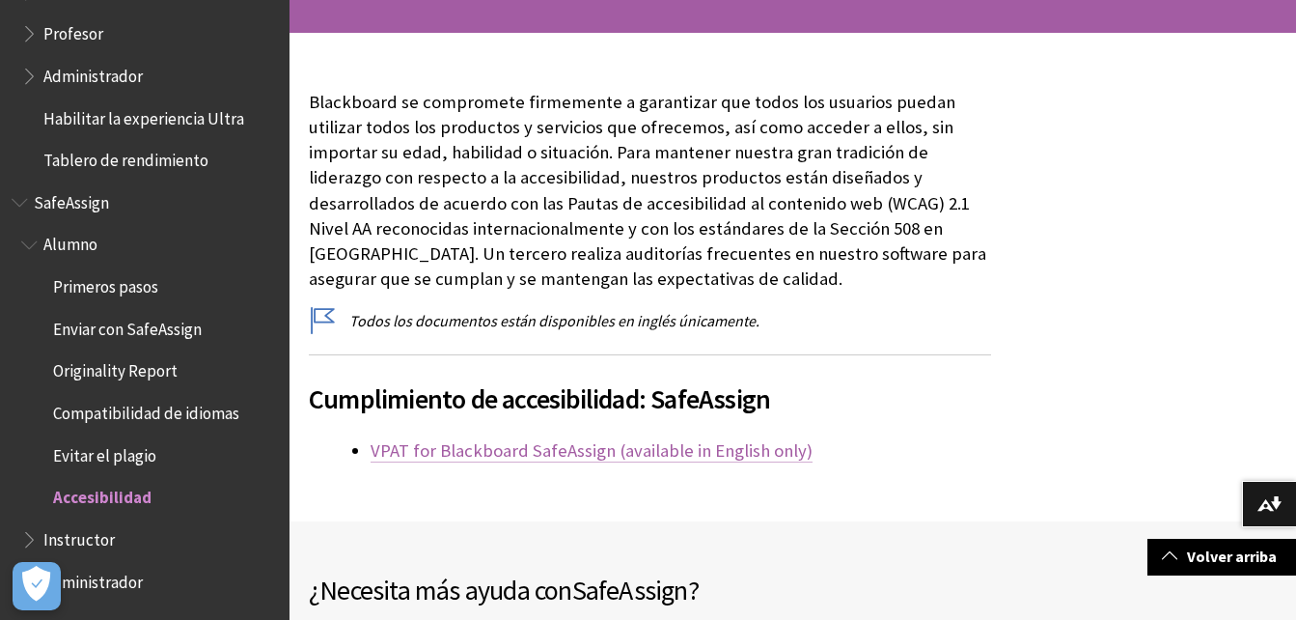
click at [553, 453] on link "VPAT for Blackboard SafeAssign (available in English only)" at bounding box center [592, 450] width 442 height 23
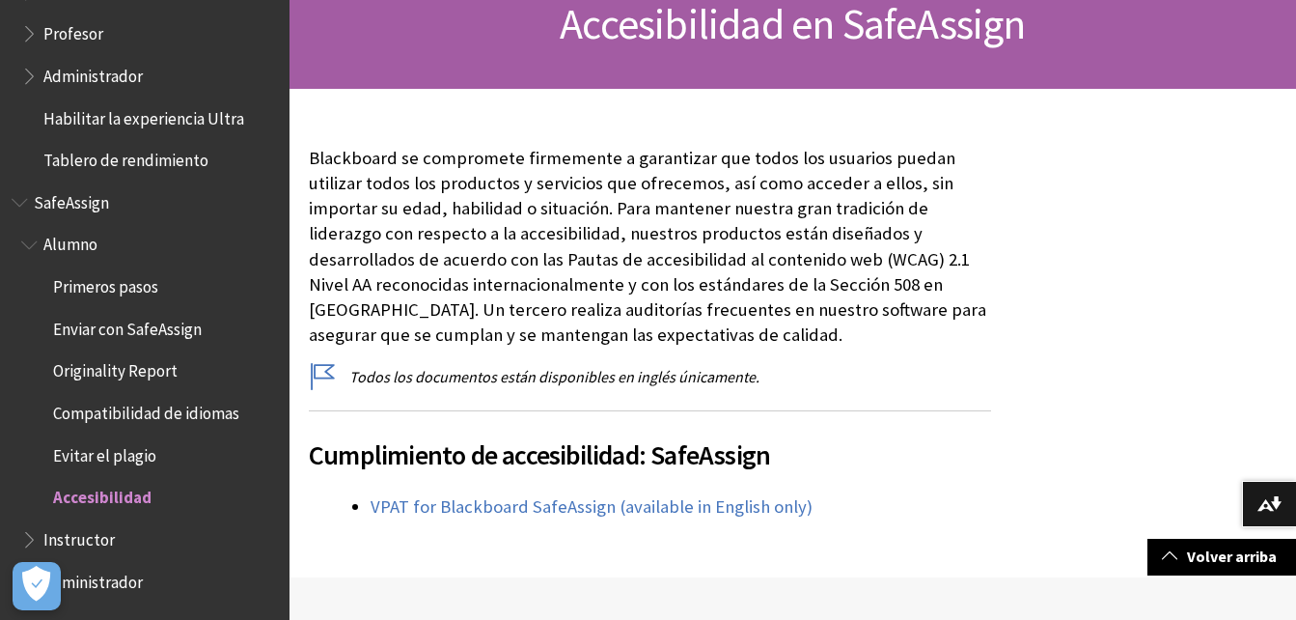
scroll to position [195, 0]
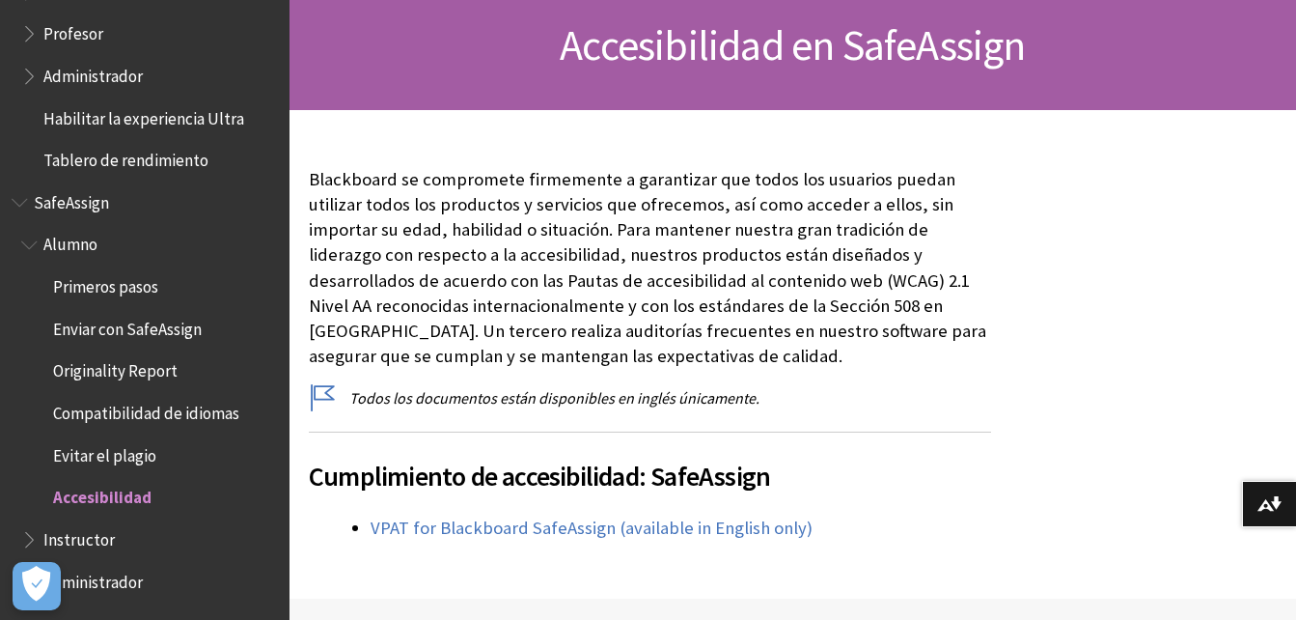
click at [100, 372] on span "Originality Report" at bounding box center [115, 368] width 124 height 26
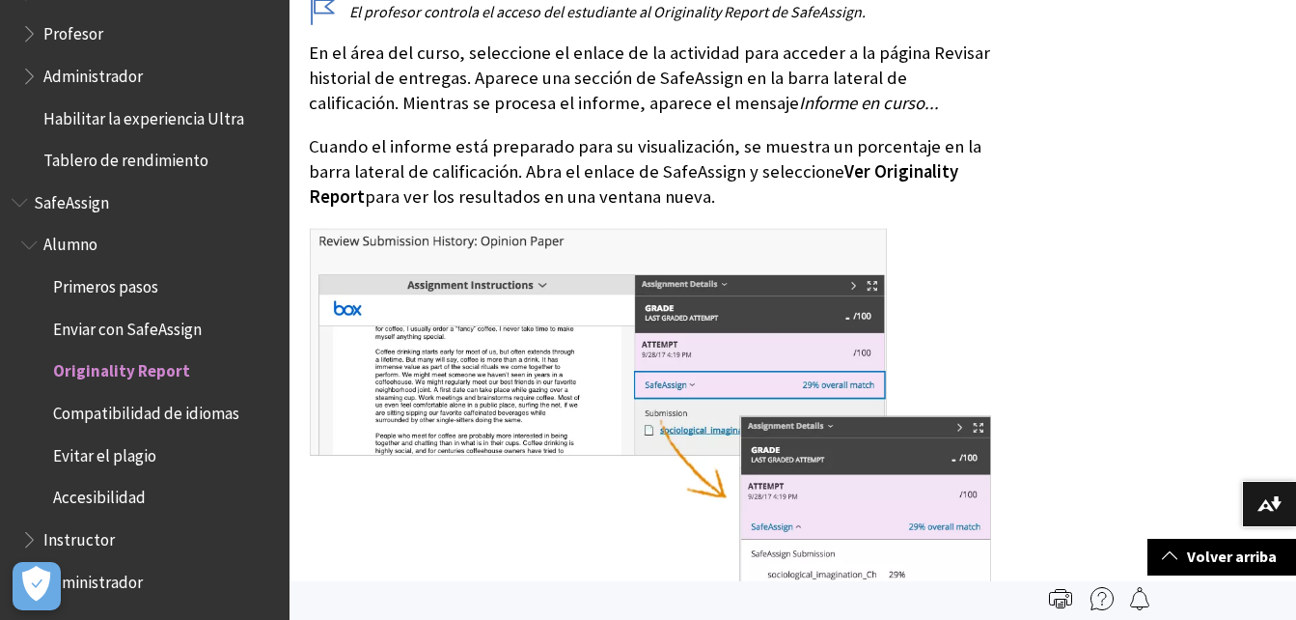
scroll to position [443, 0]
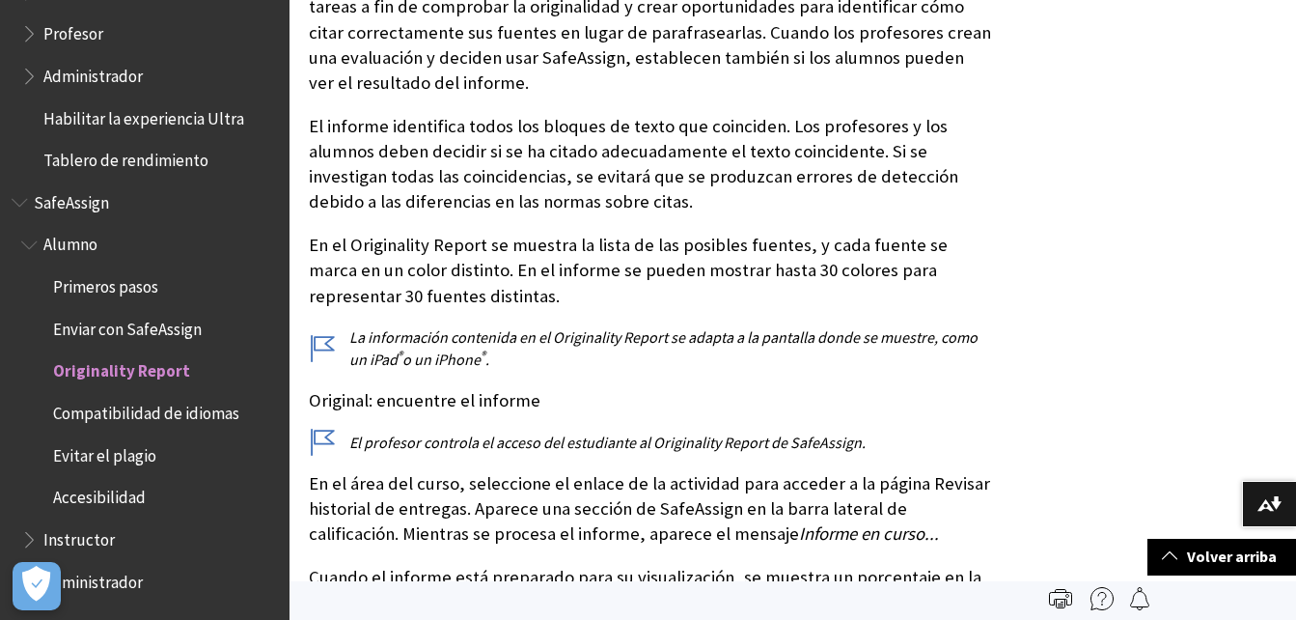
click at [67, 245] on span "Alumno" at bounding box center [70, 242] width 54 height 26
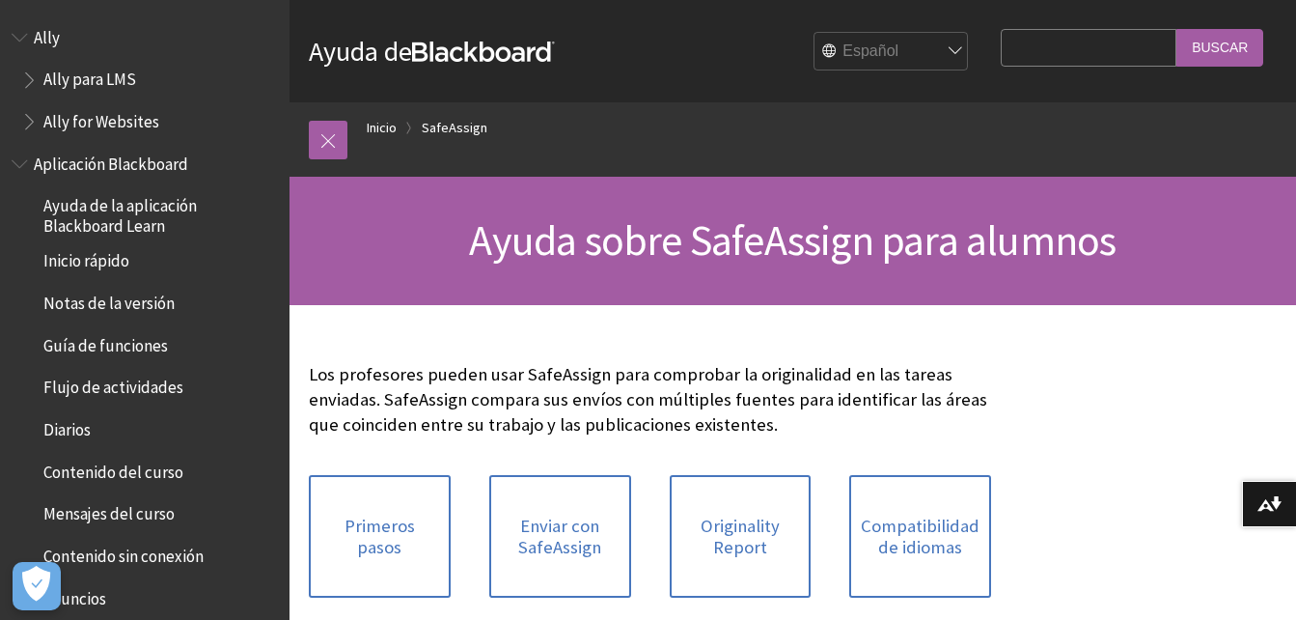
scroll to position [1698, 0]
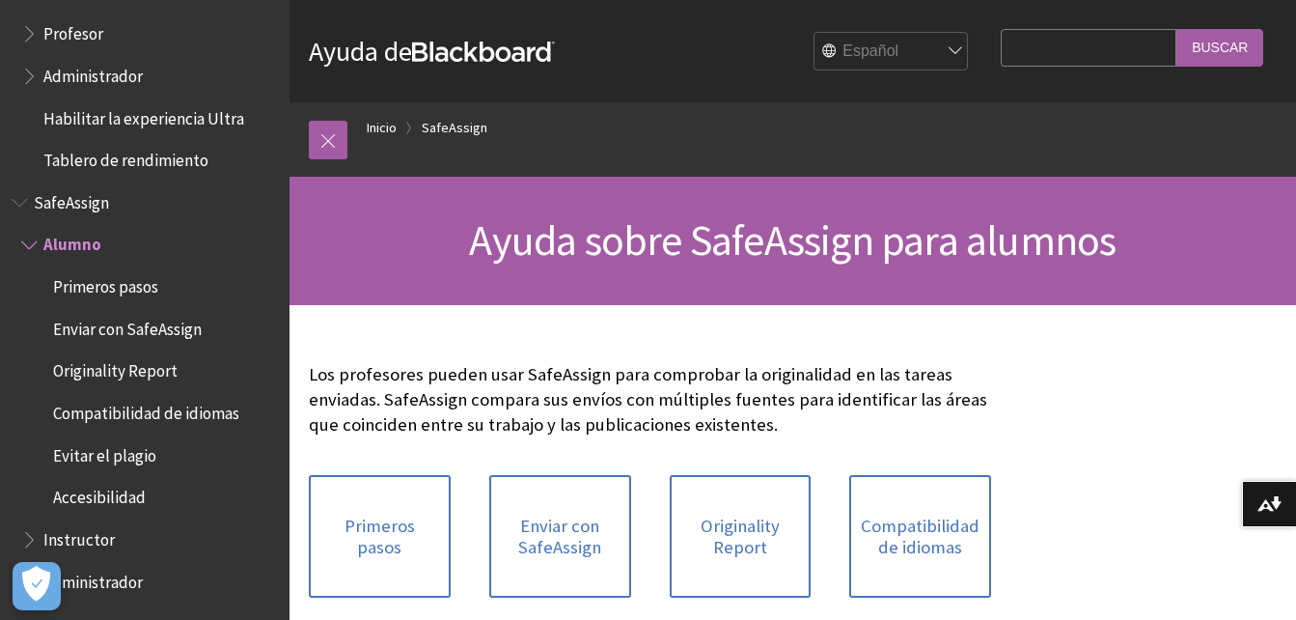
click at [1035, 47] on input "Search Query" at bounding box center [1089, 48] width 176 height 38
type input "DESCARGar safeassign"
click at [1214, 41] on input "Buscar" at bounding box center [1219, 48] width 87 height 38
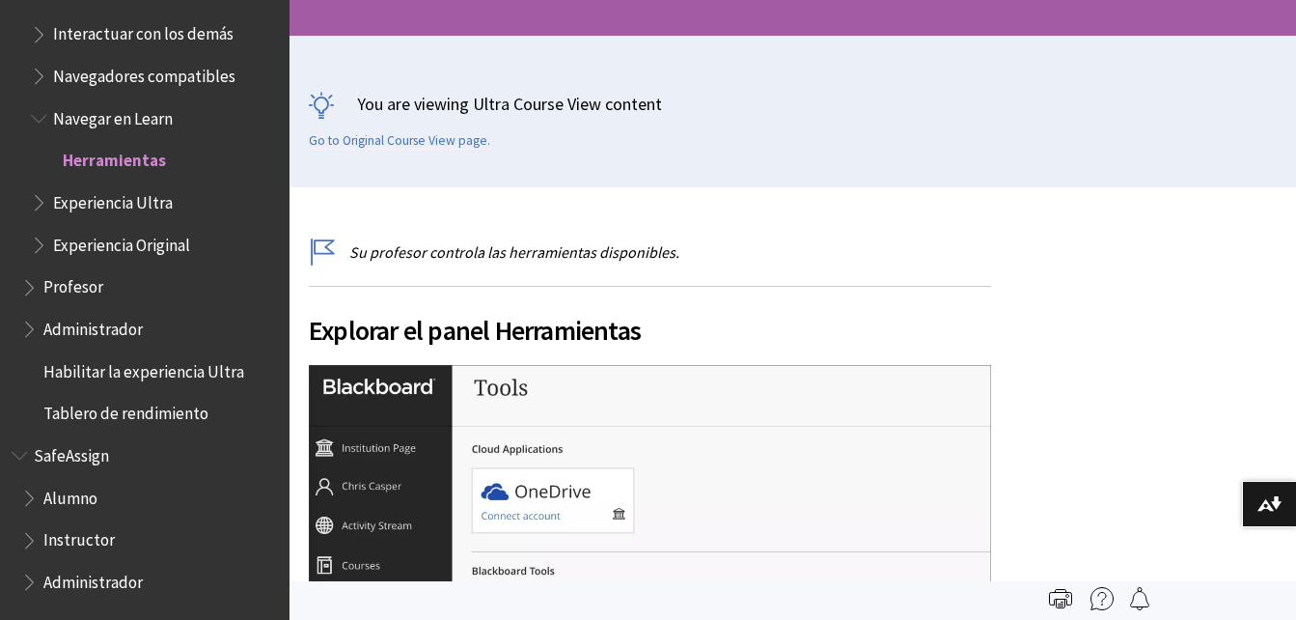
scroll to position [244, 0]
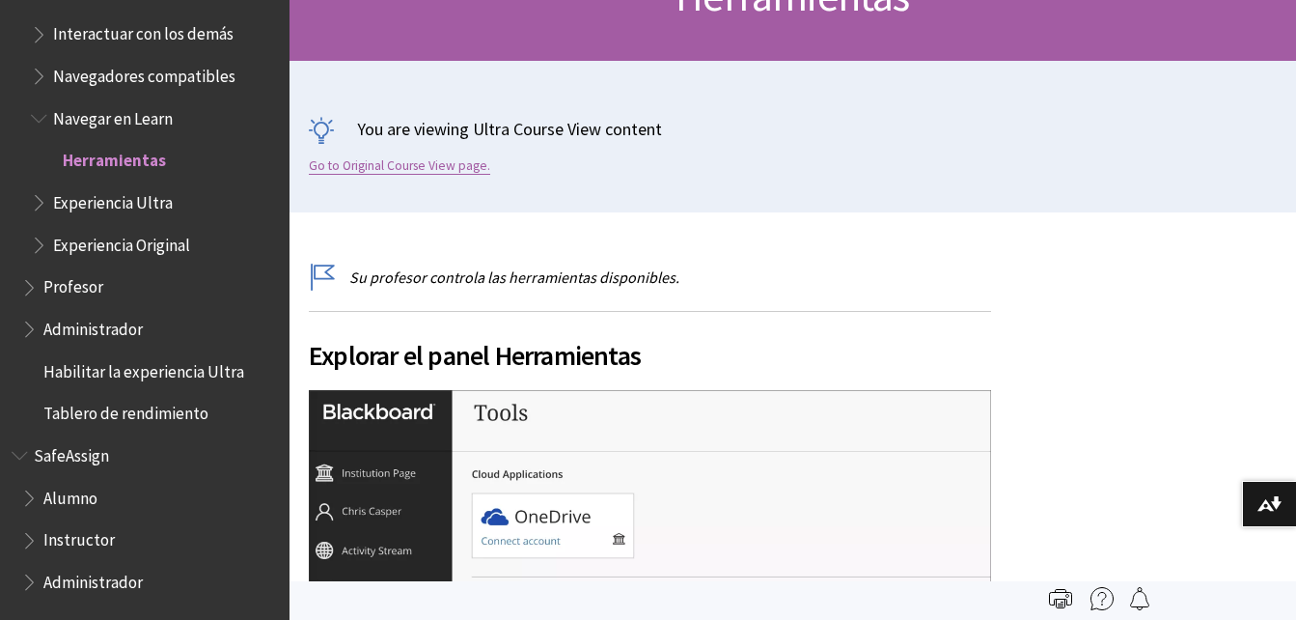
click at [365, 166] on link "Go to Original Course View page." at bounding box center [399, 165] width 181 height 17
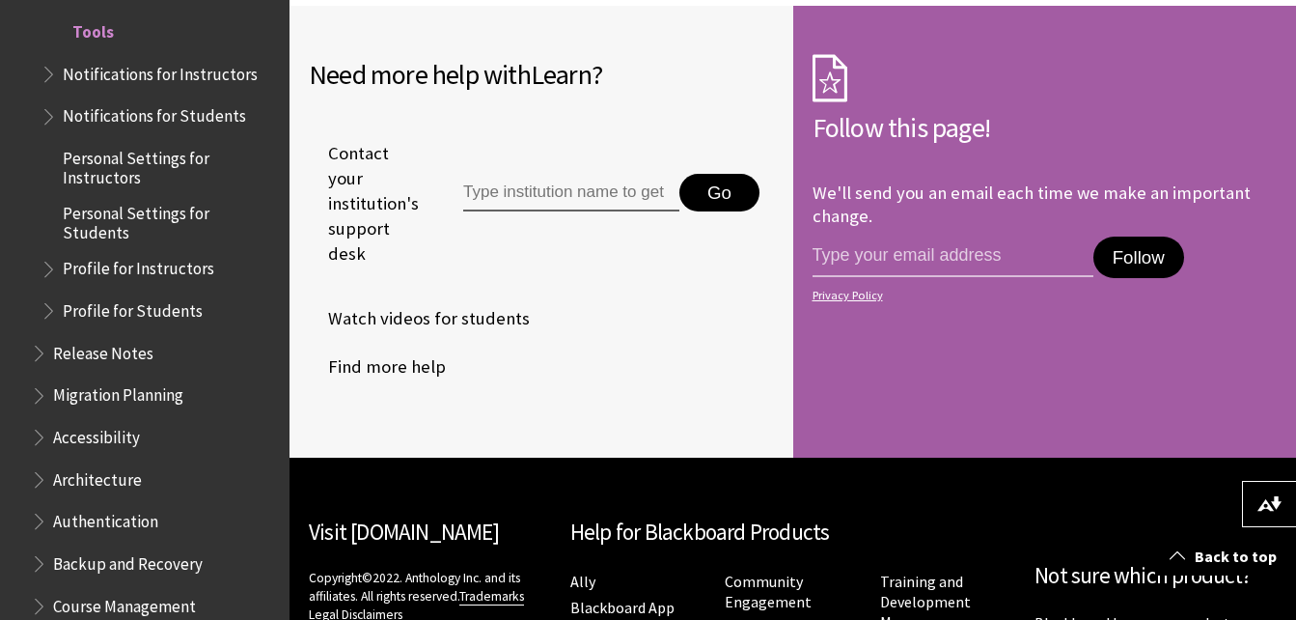
scroll to position [1487, 0]
